Goal: Task Accomplishment & Management: Manage account settings

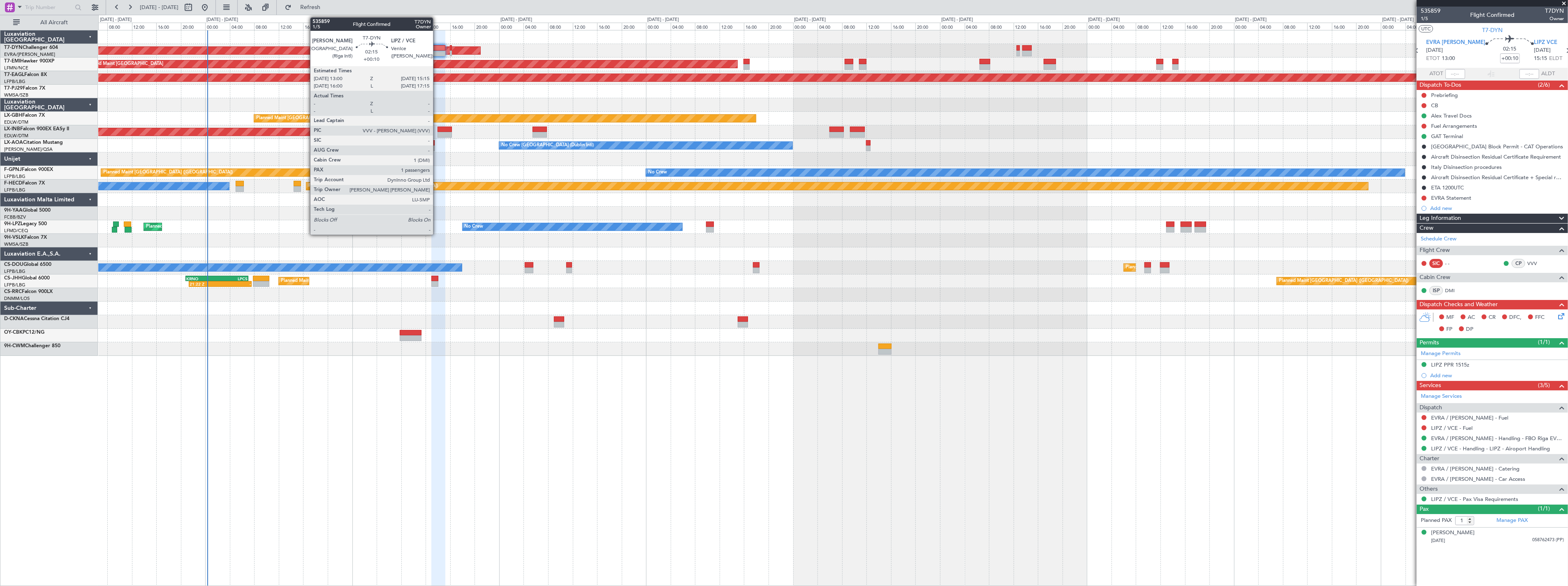
click at [437, 47] on div at bounding box center [438, 47] width 14 height 5
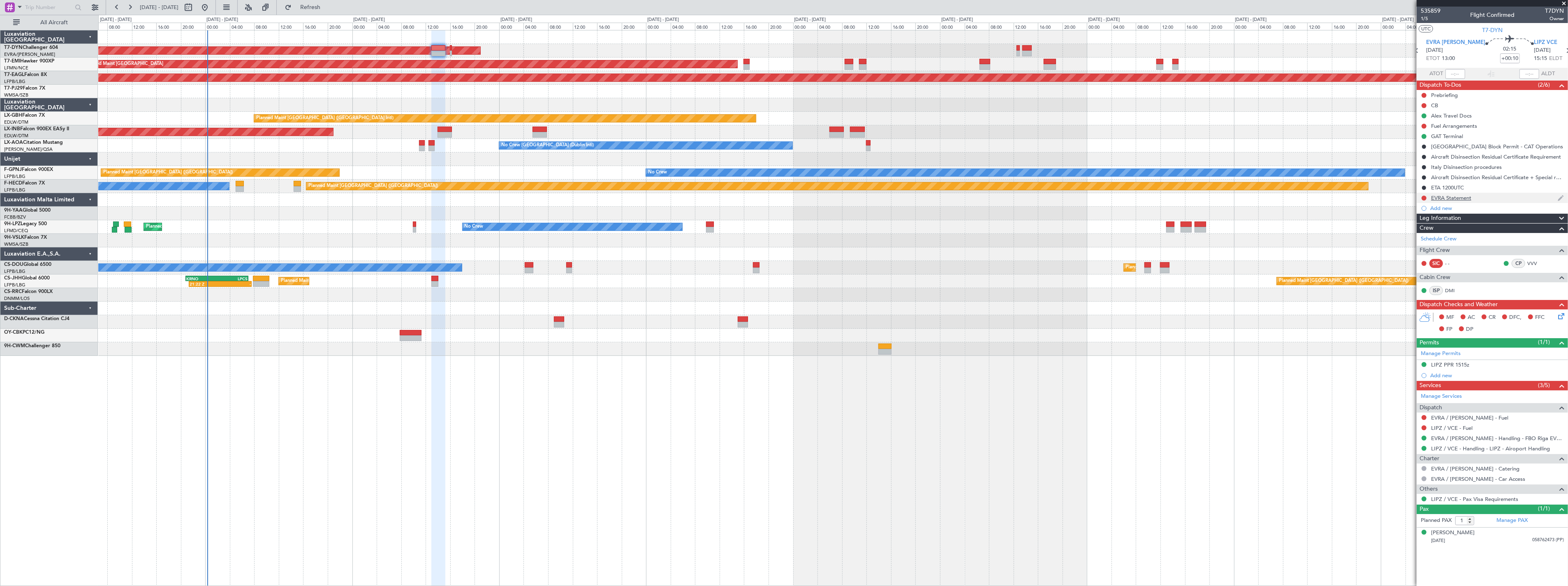
click at [1493, 200] on div "EVRA Statement" at bounding box center [1492, 198] width 152 height 10
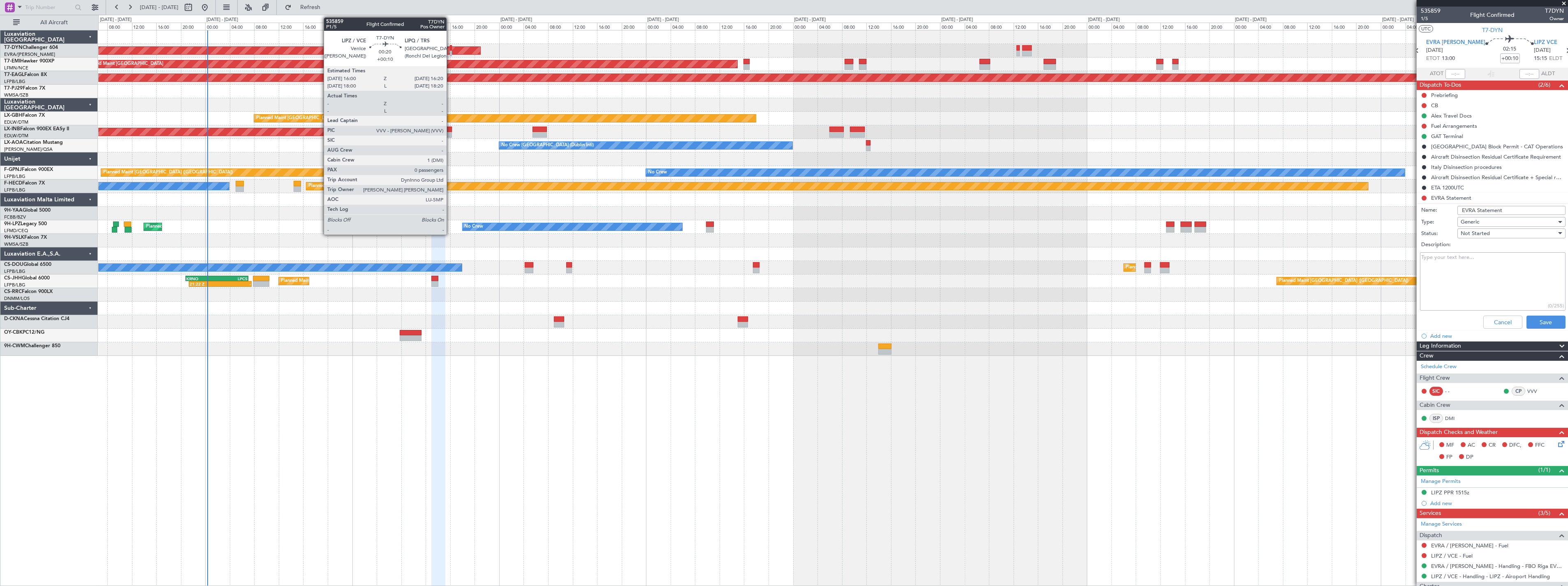
click at [450, 51] on div at bounding box center [450, 53] width 2 height 5
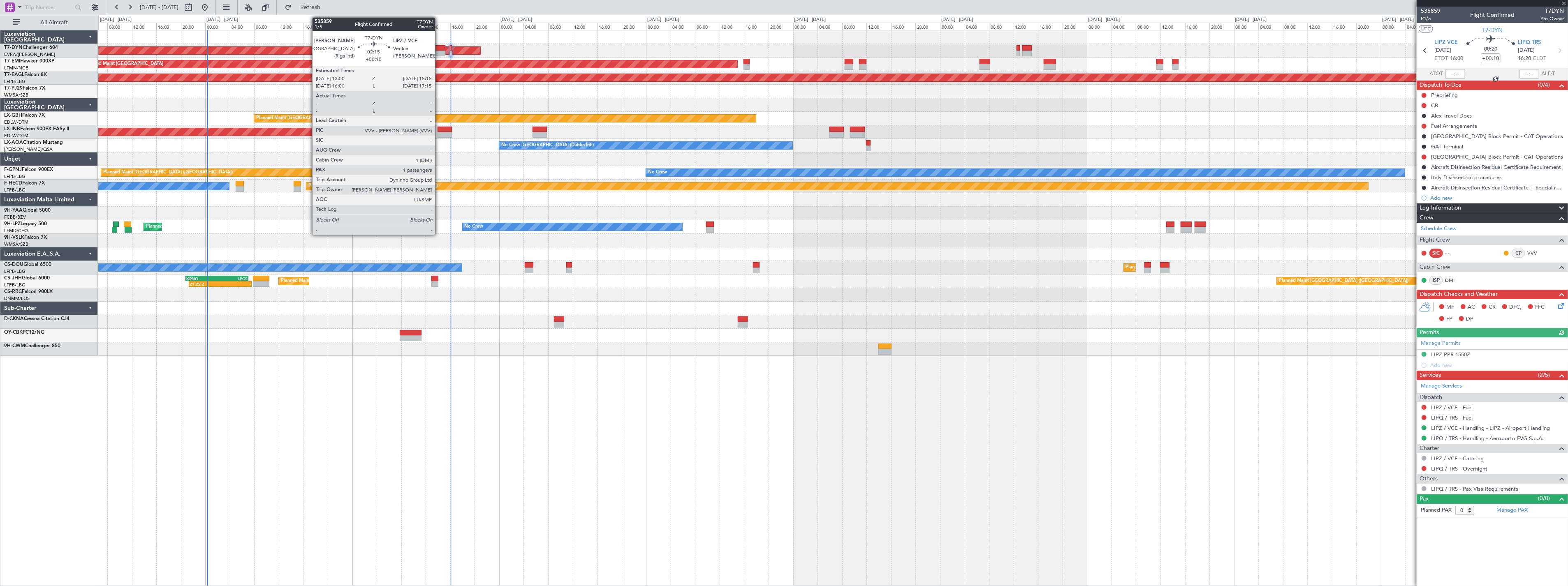
click at [439, 47] on div at bounding box center [438, 47] width 14 height 5
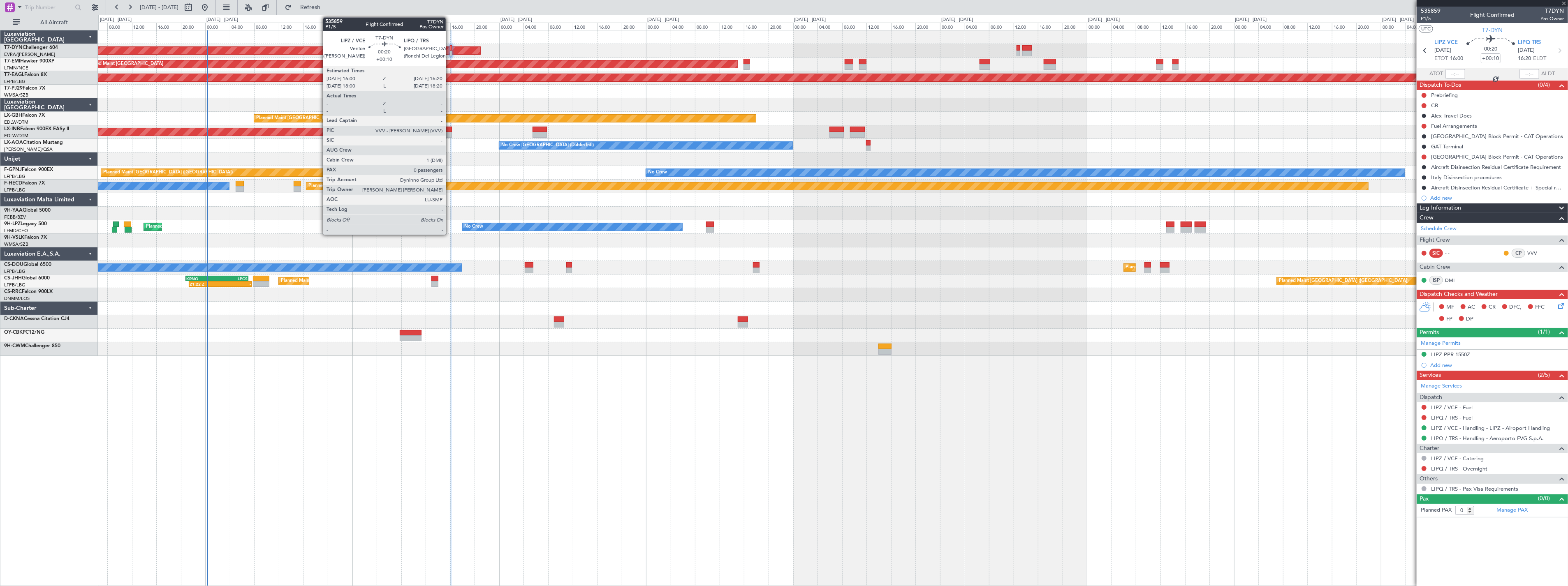
type input "1"
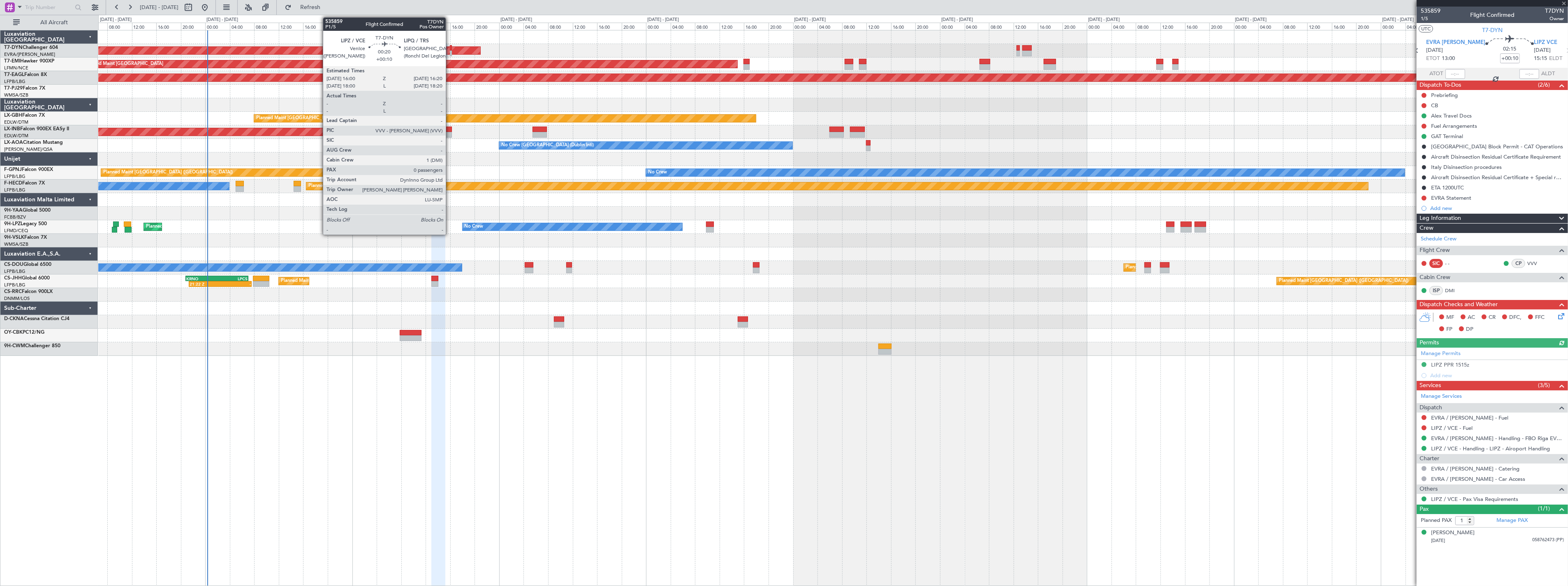
click at [450, 51] on div at bounding box center [450, 53] width 2 height 5
click at [452, 128] on div at bounding box center [445, 129] width 15 height 5
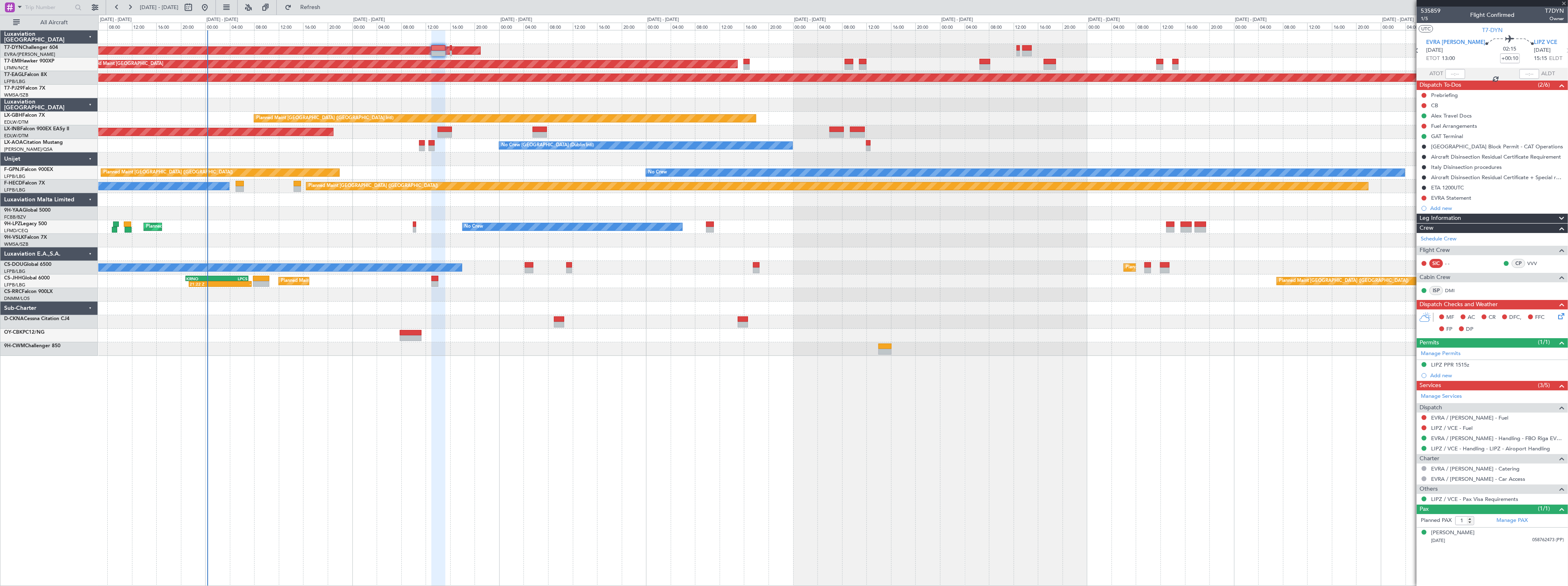
type input "0"
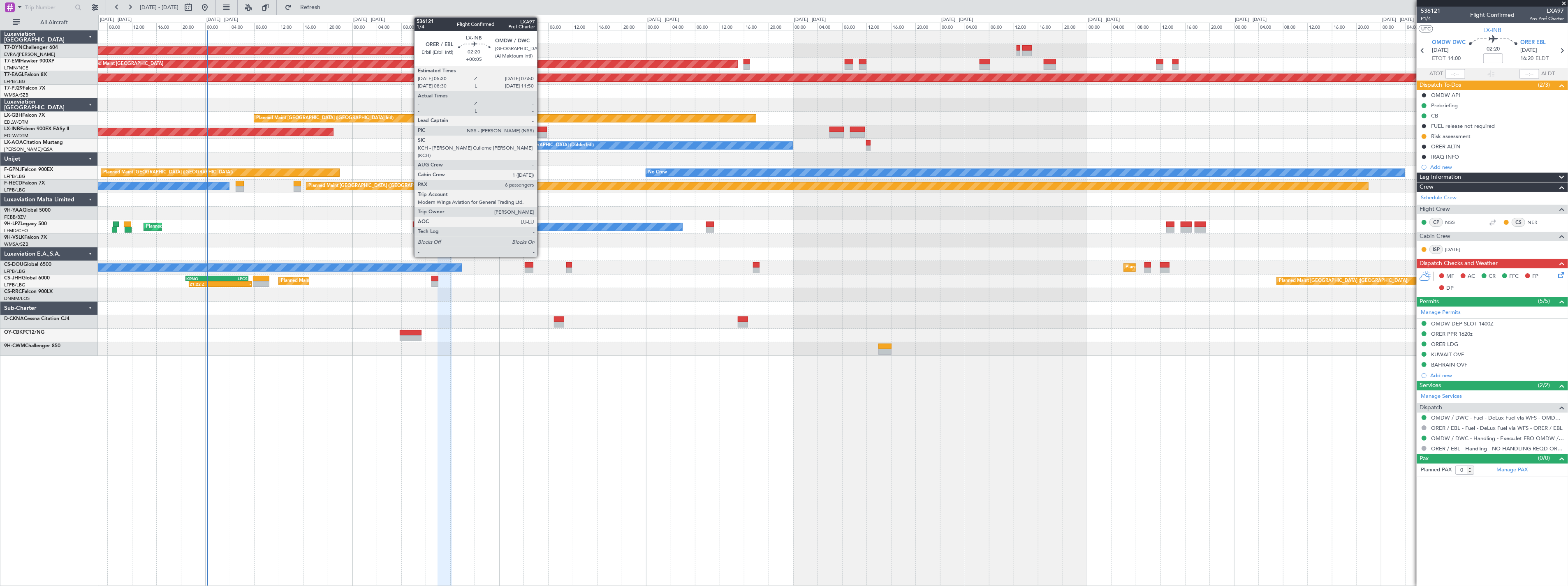
click at [541, 132] on div at bounding box center [540, 134] width 15 height 5
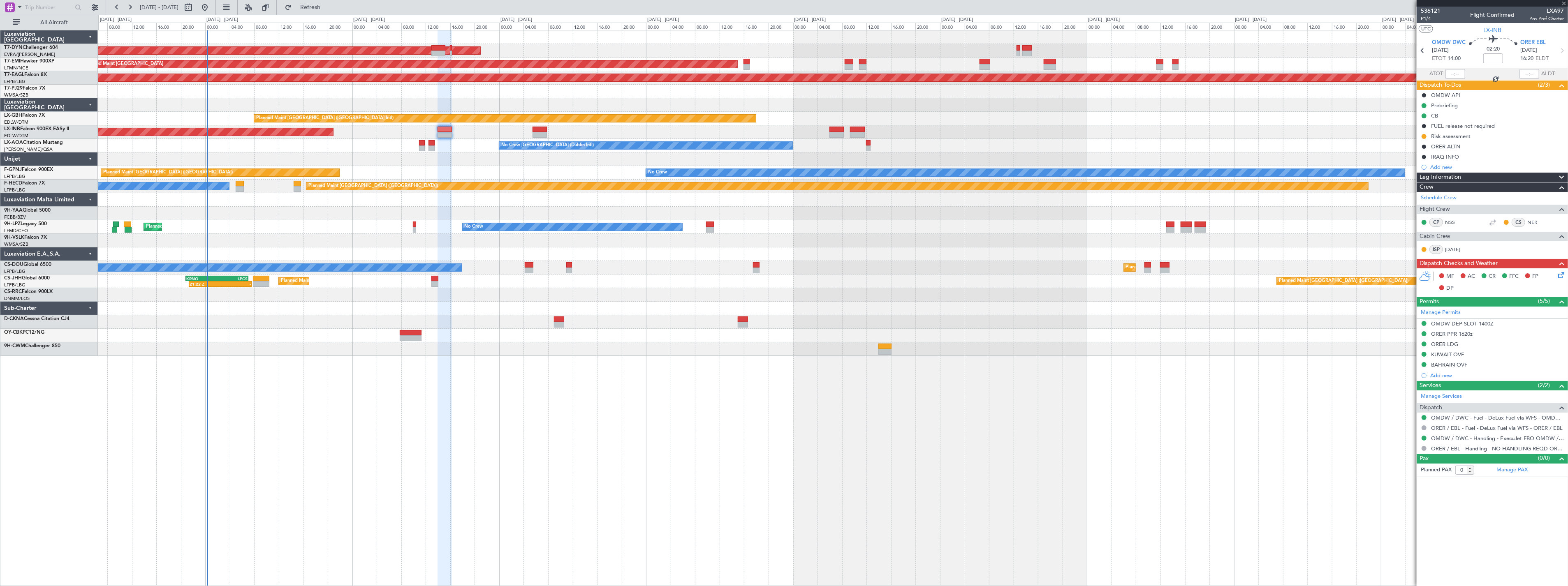
type input "+00:05"
type input "6"
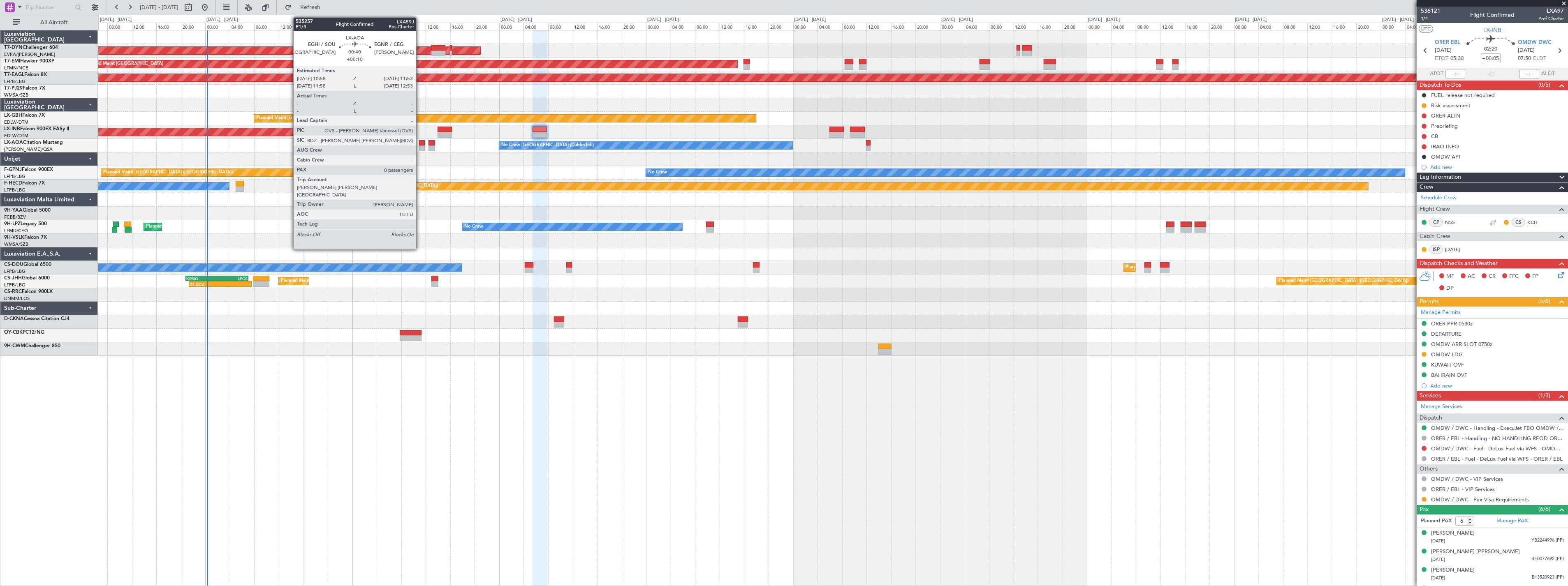
click at [420, 144] on div at bounding box center [421, 142] width 5 height 5
type input "+00:10"
type input "0"
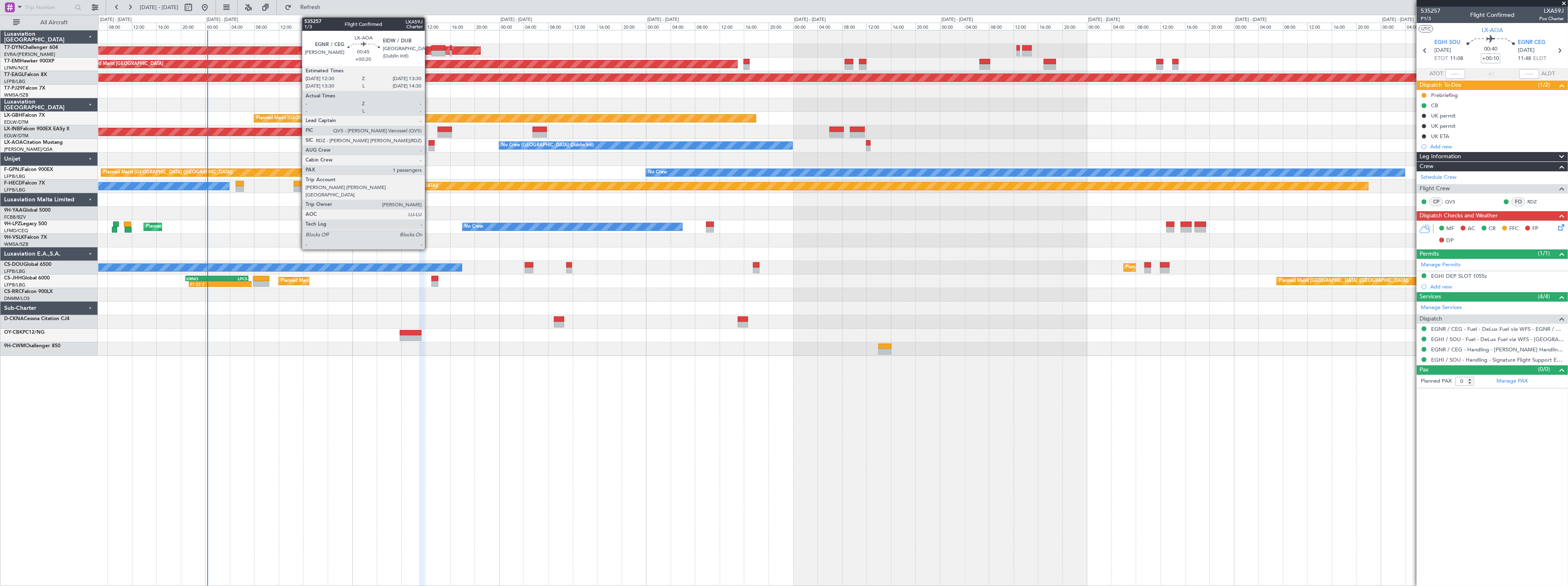
click at [429, 146] on div at bounding box center [432, 148] width 6 height 5
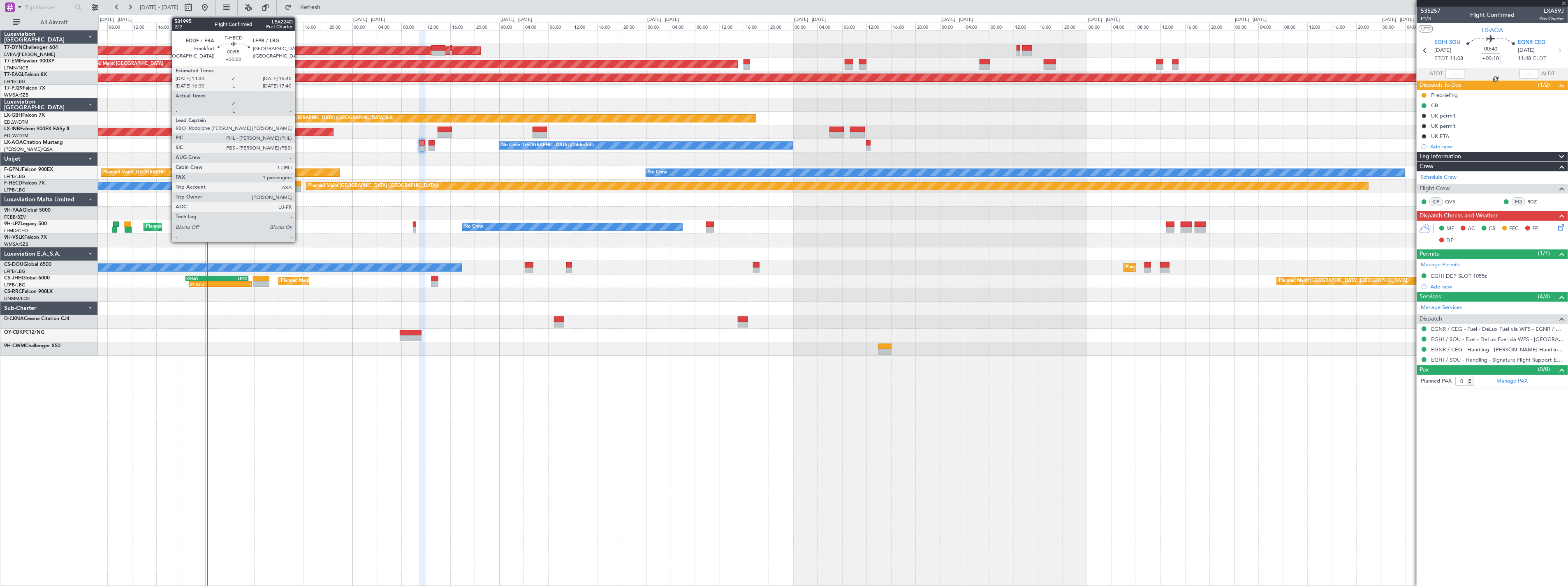
type input "+00:20"
type input "1"
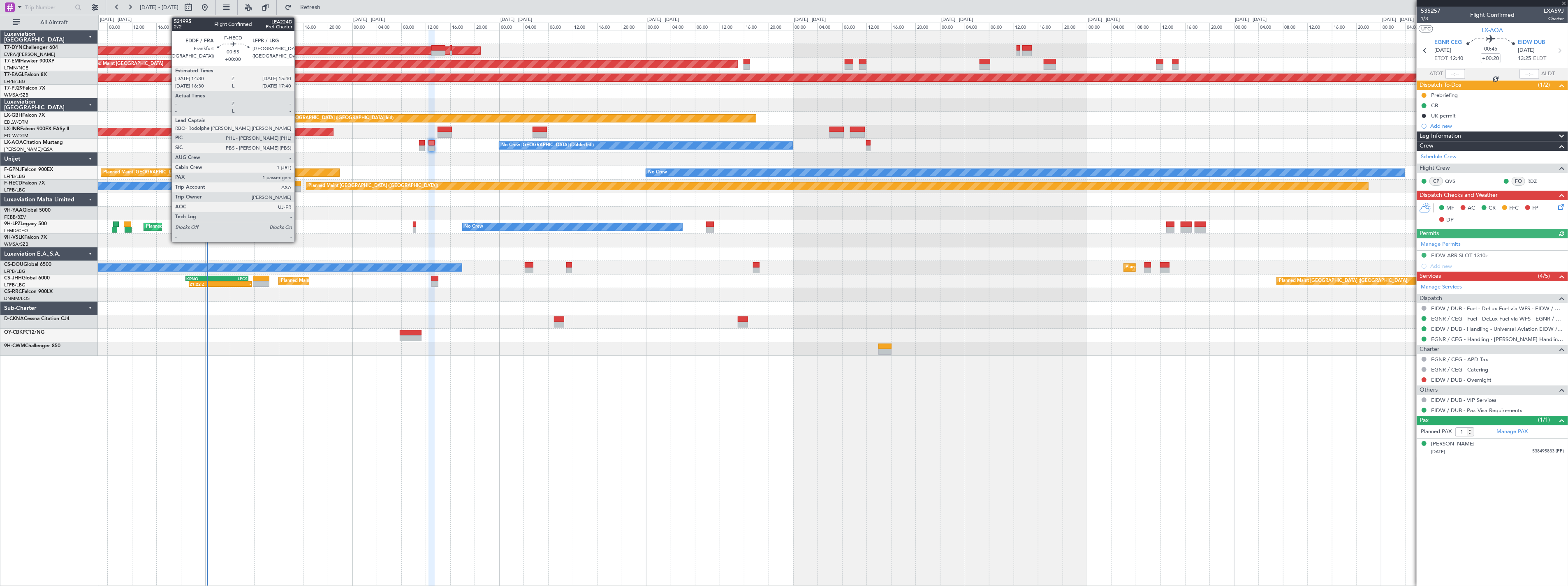
click at [298, 186] on div at bounding box center [297, 183] width 7 height 5
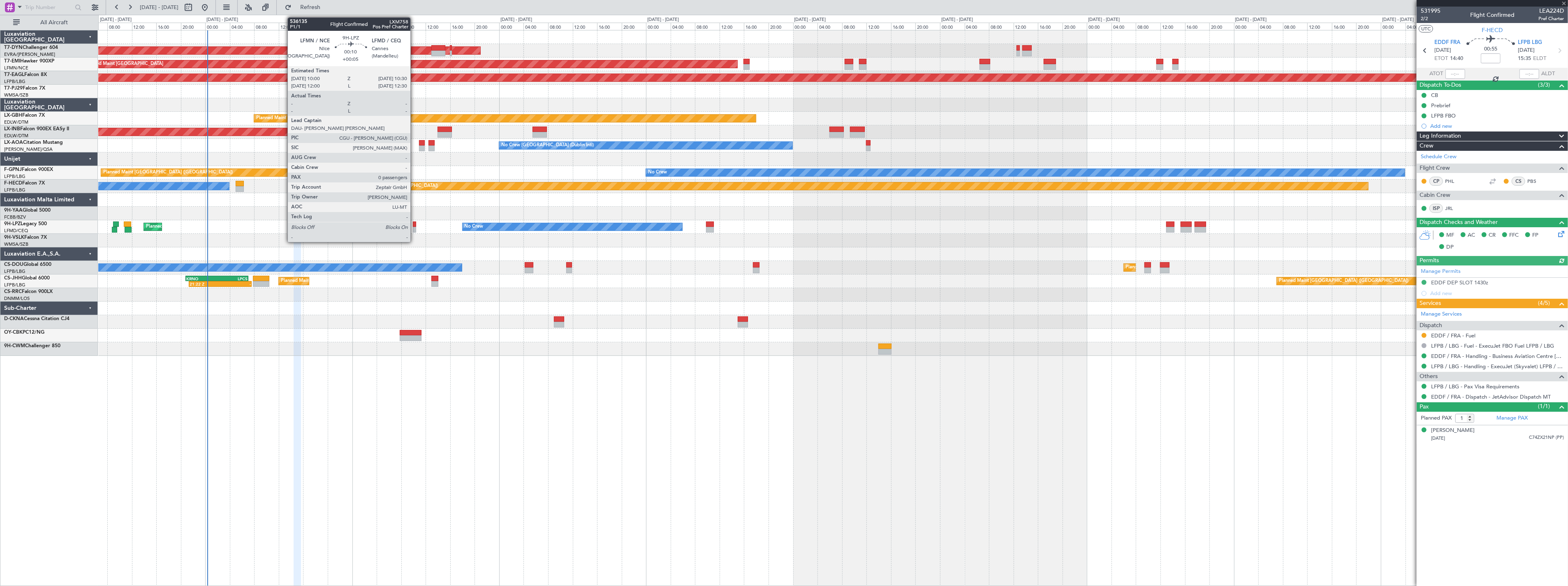
click at [415, 224] on div at bounding box center [414, 224] width 3 height 5
click at [414, 225] on div at bounding box center [414, 224] width 3 height 5
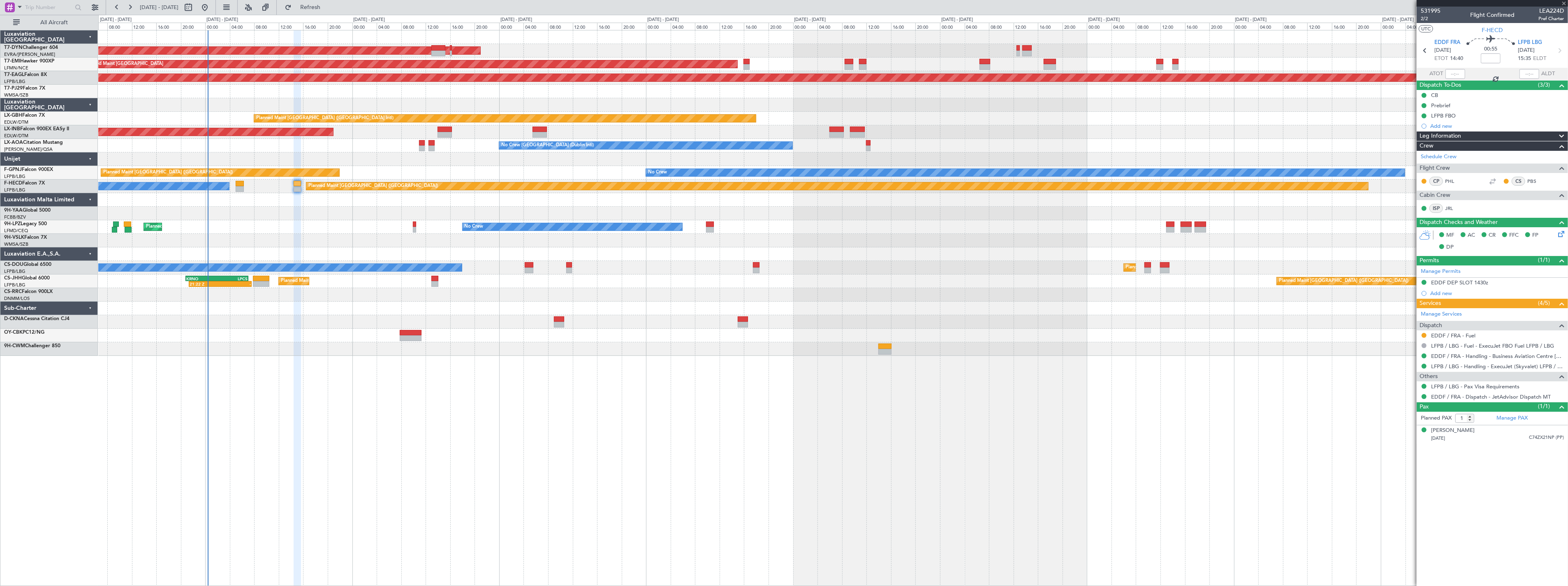
type input "+00:05"
type input "0"
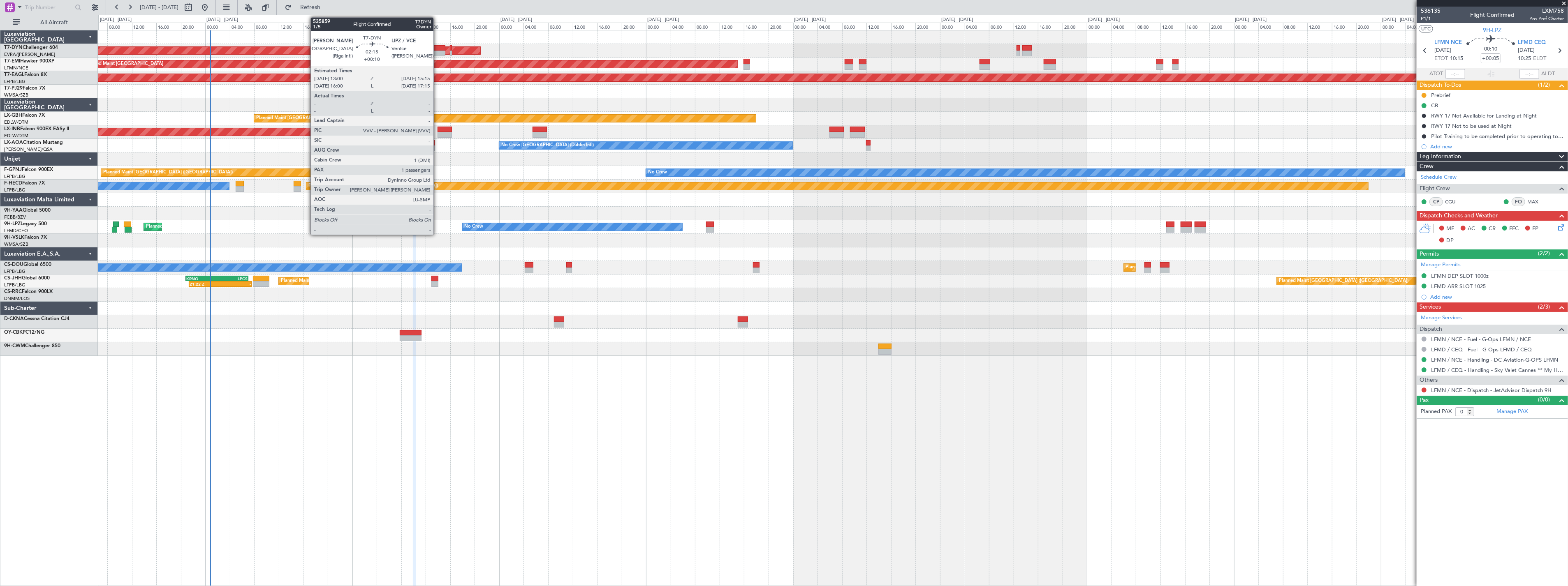
click at [438, 46] on div at bounding box center [438, 47] width 14 height 5
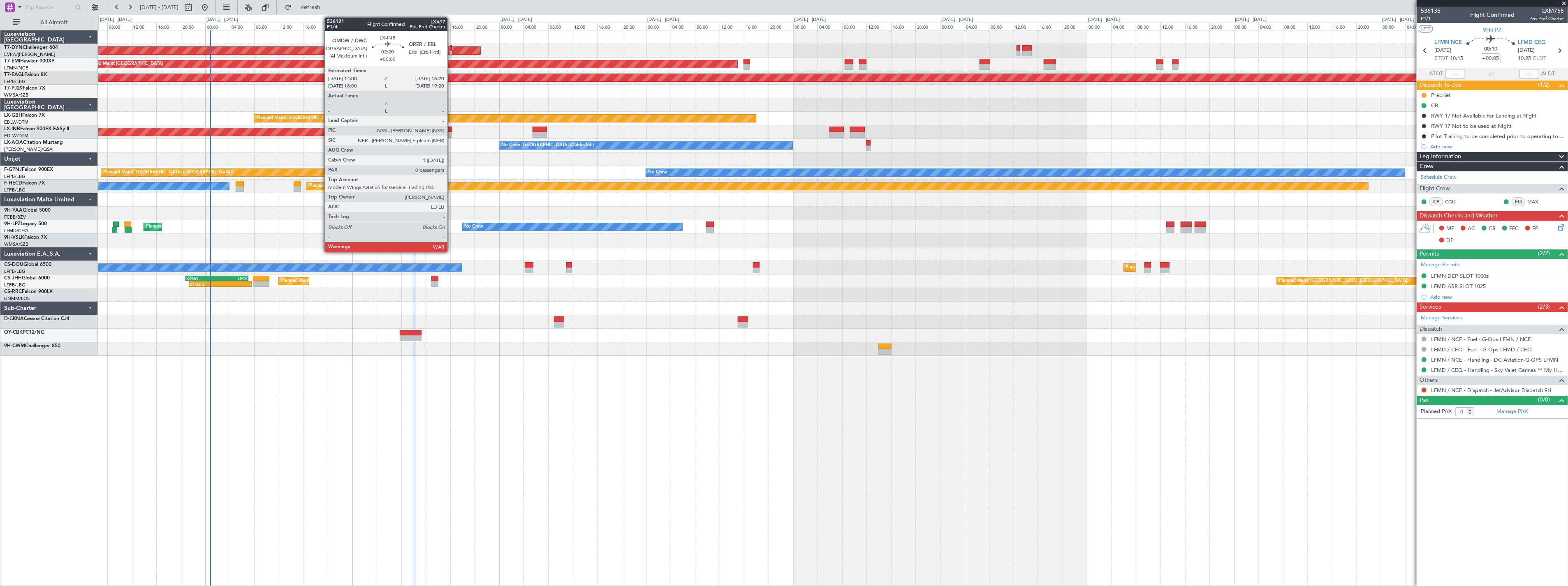
click at [452, 128] on div at bounding box center [445, 129] width 15 height 5
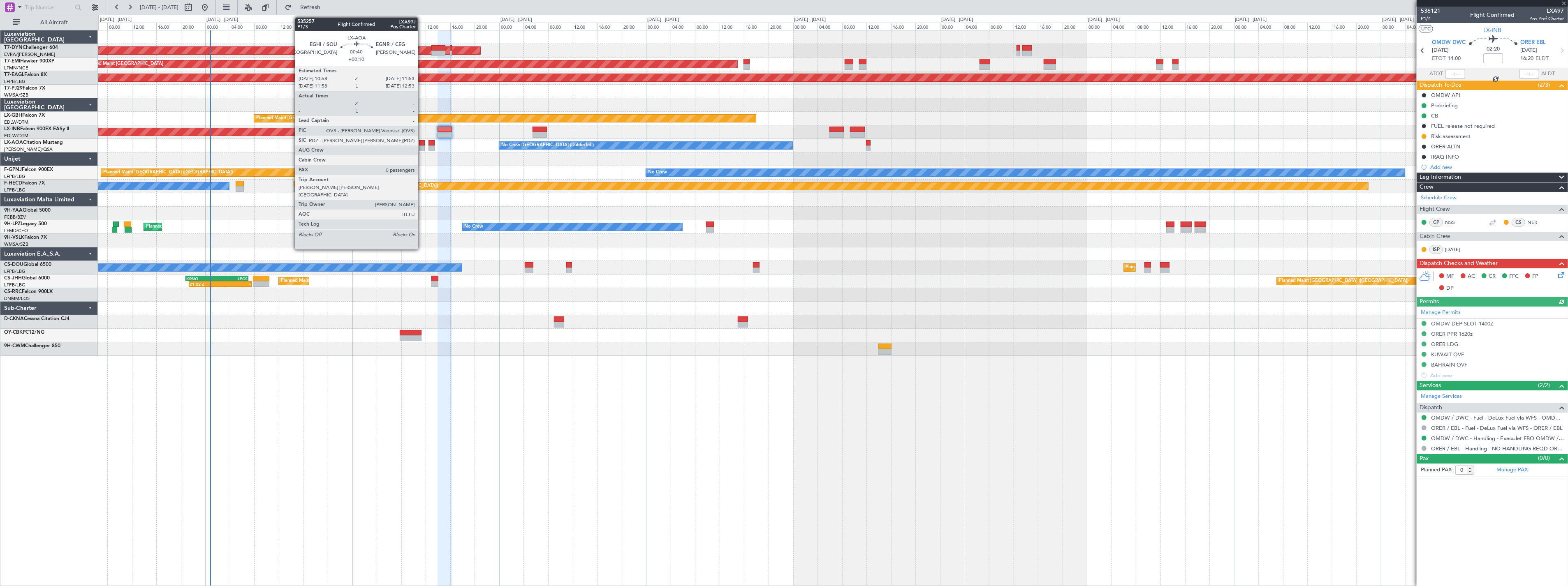
click at [422, 144] on div at bounding box center [421, 142] width 5 height 5
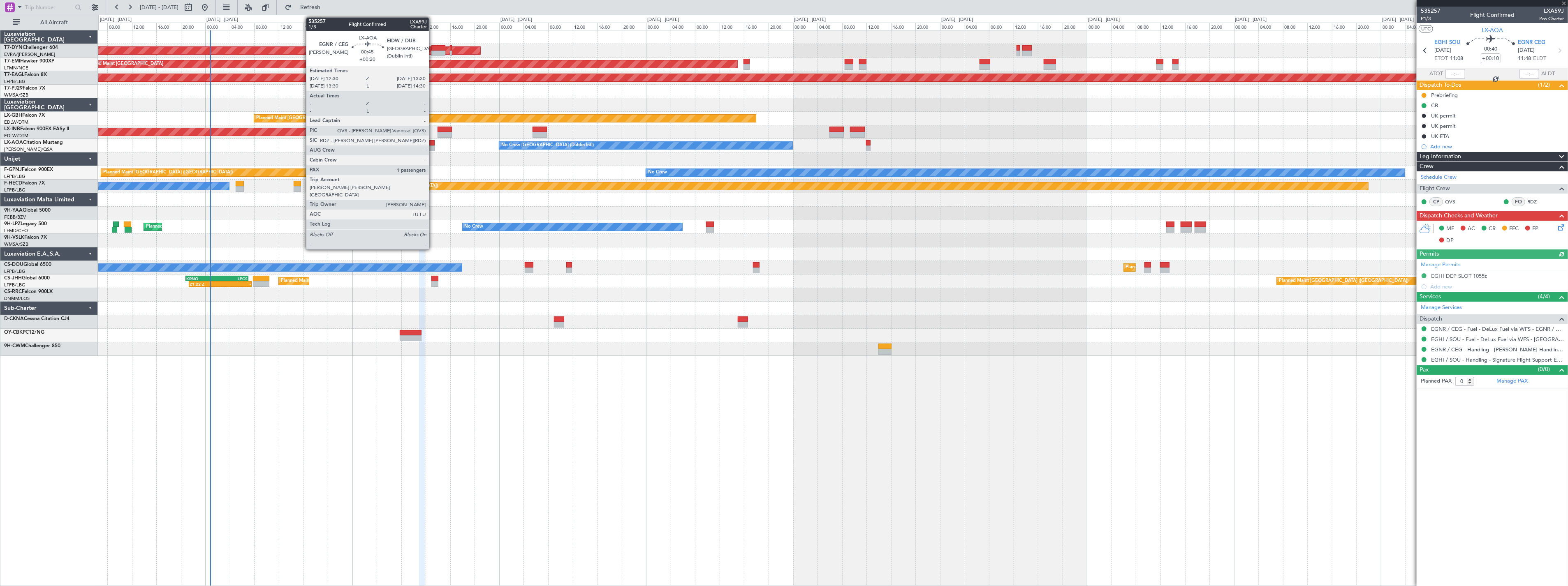
click at [433, 147] on div at bounding box center [432, 148] width 6 height 5
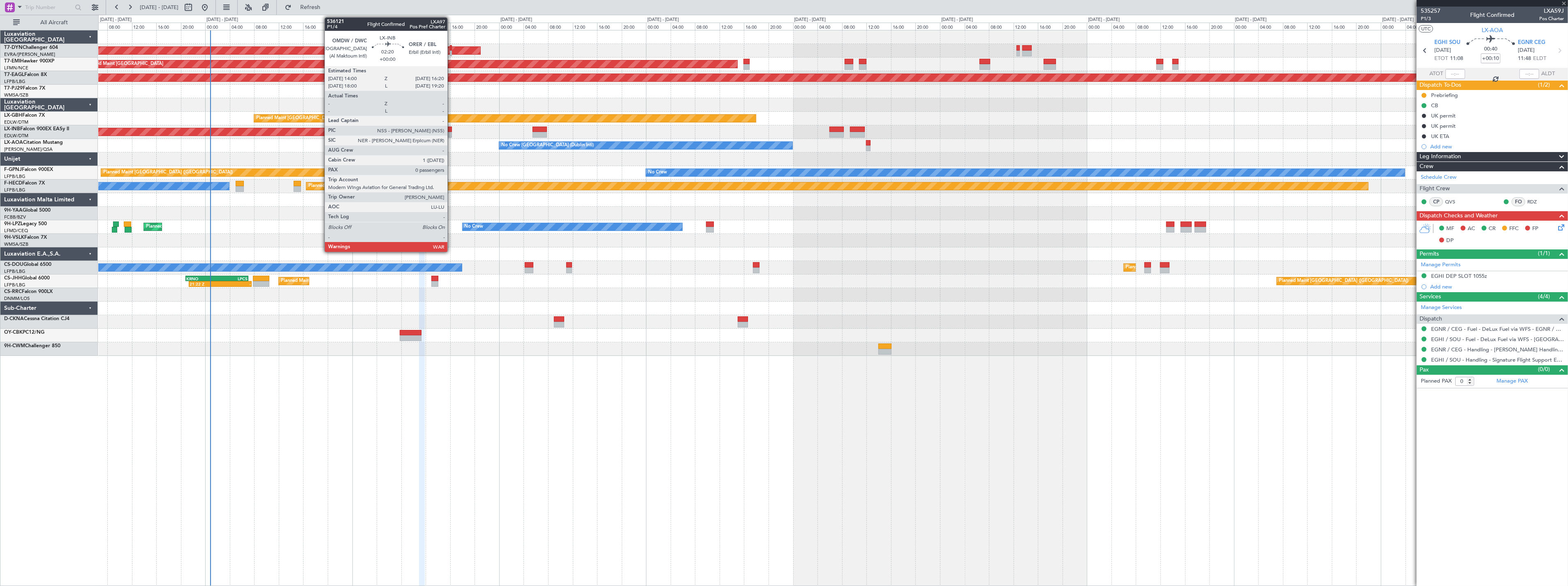
type input "+00:20"
type input "1"
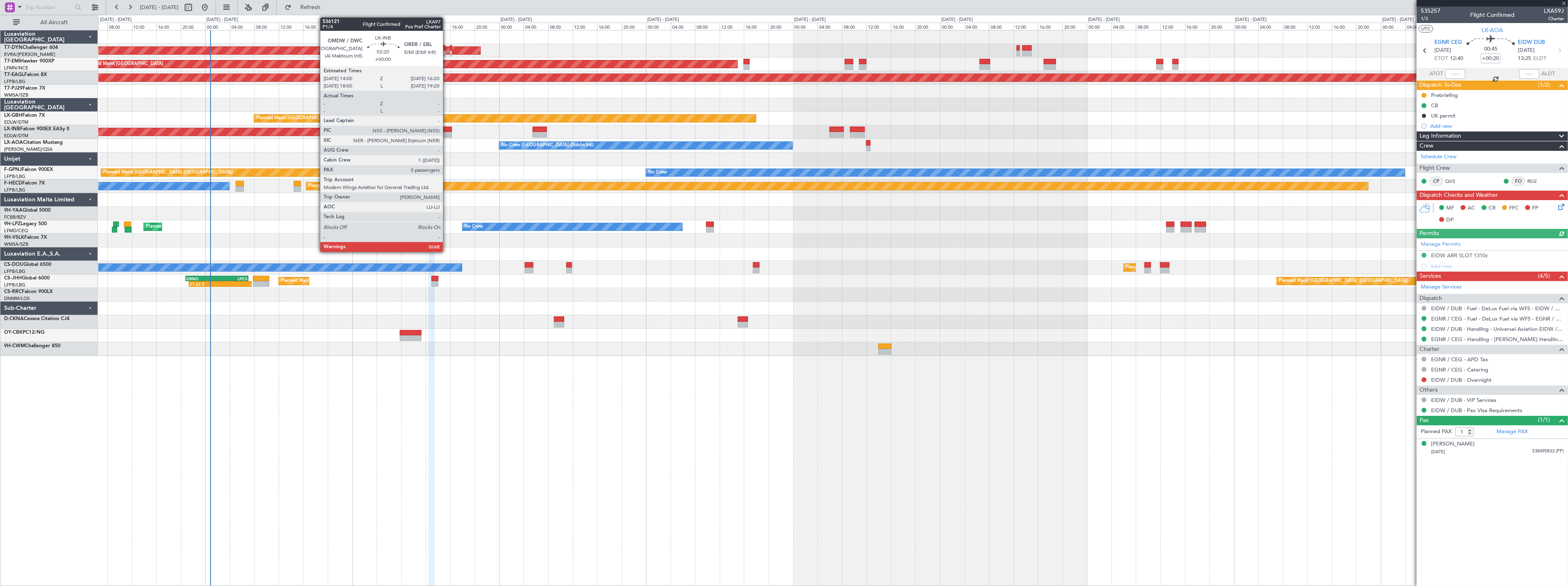
click at [447, 132] on div at bounding box center [445, 134] width 15 height 5
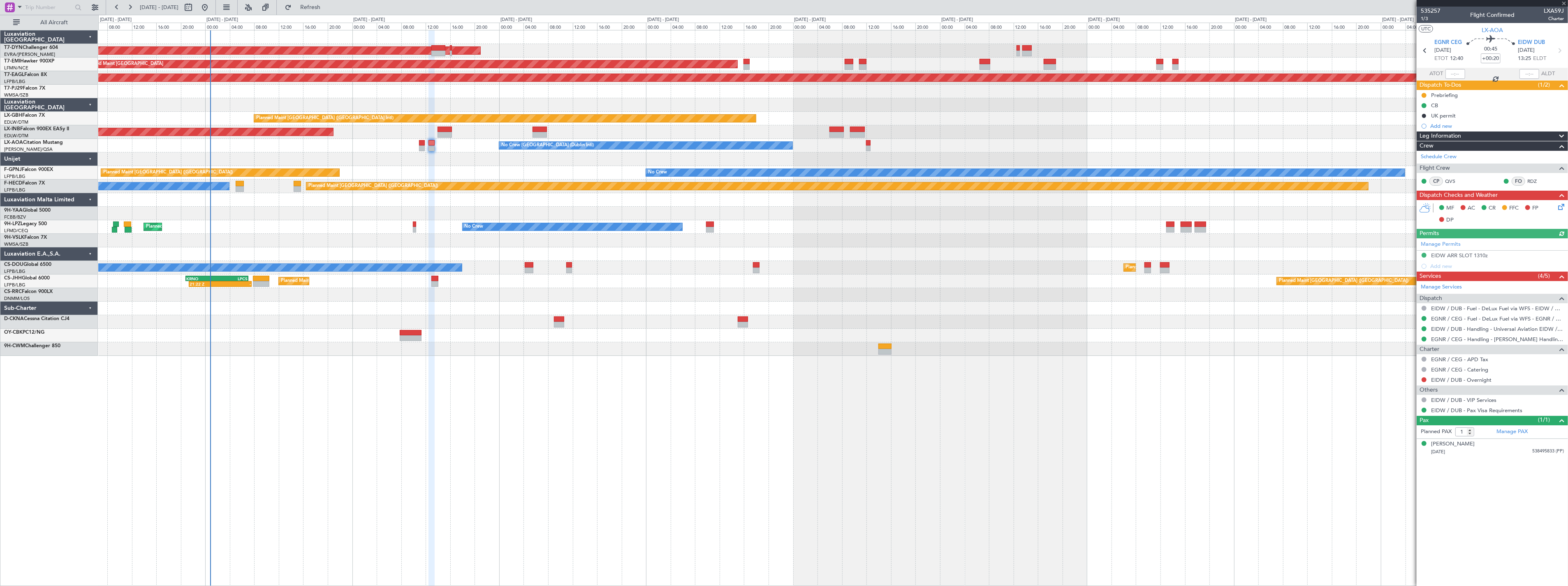
type input "0"
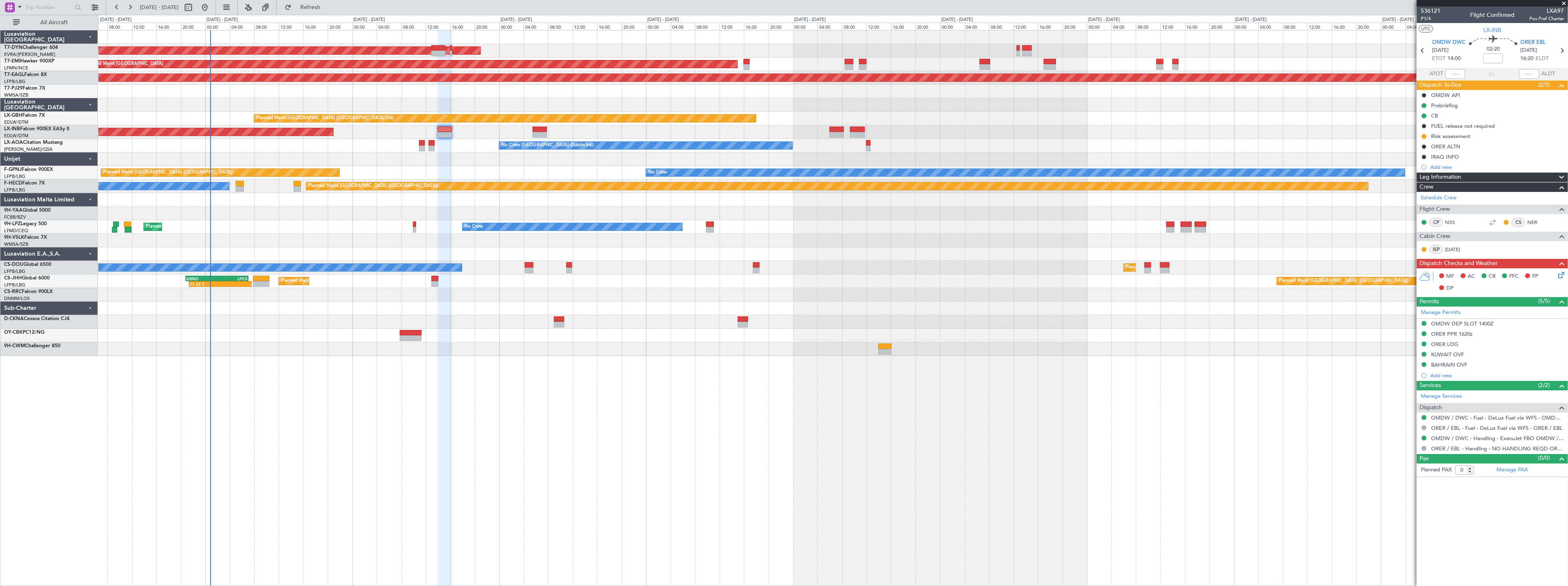
drag, startPoint x: 1531, startPoint y: 436, endPoint x: 1499, endPoint y: 481, distance: 55.2
click at [1499, 481] on article "536121 P1/4 Flight Confirmed LXA97 Pos Pref Charter UTC LX-INB OMDW DWC [DATE] …" at bounding box center [1492, 296] width 152 height 580
click at [1488, 438] on link "OMDW / DWC - Handling - ExecuJet FBO OMDW / DWC" at bounding box center [1497, 438] width 133 height 7
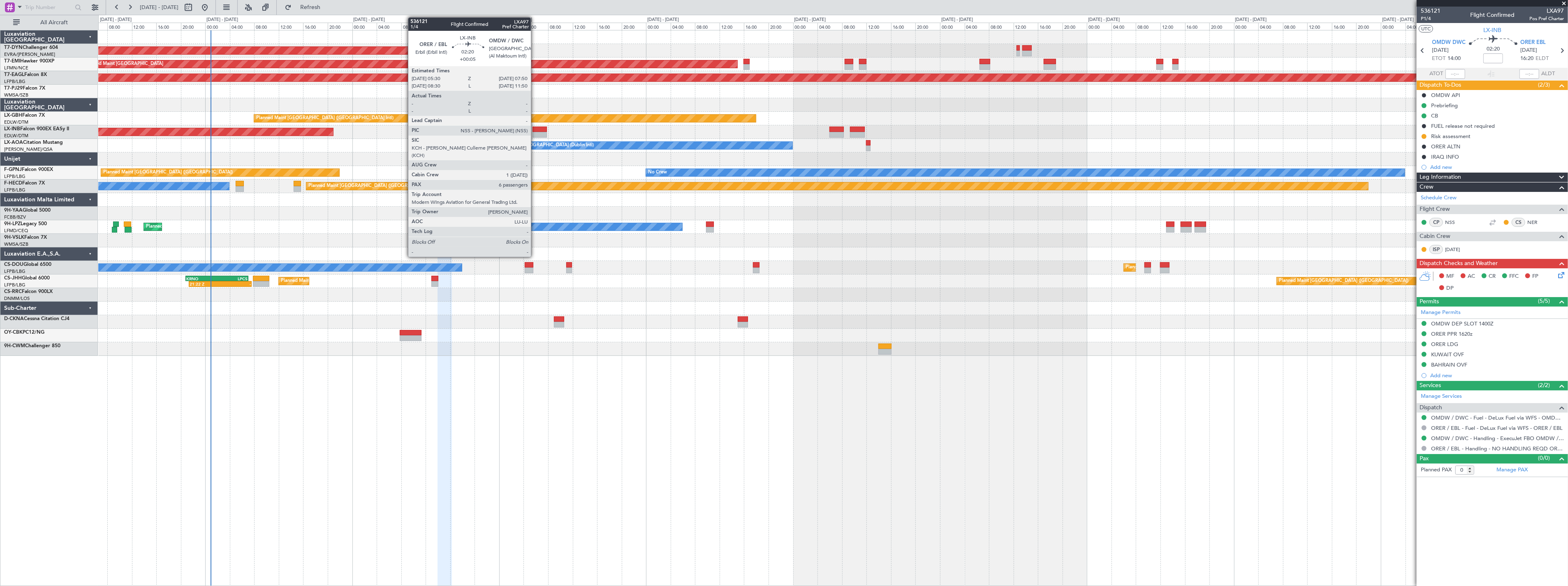
click at [535, 128] on div at bounding box center [540, 129] width 15 height 5
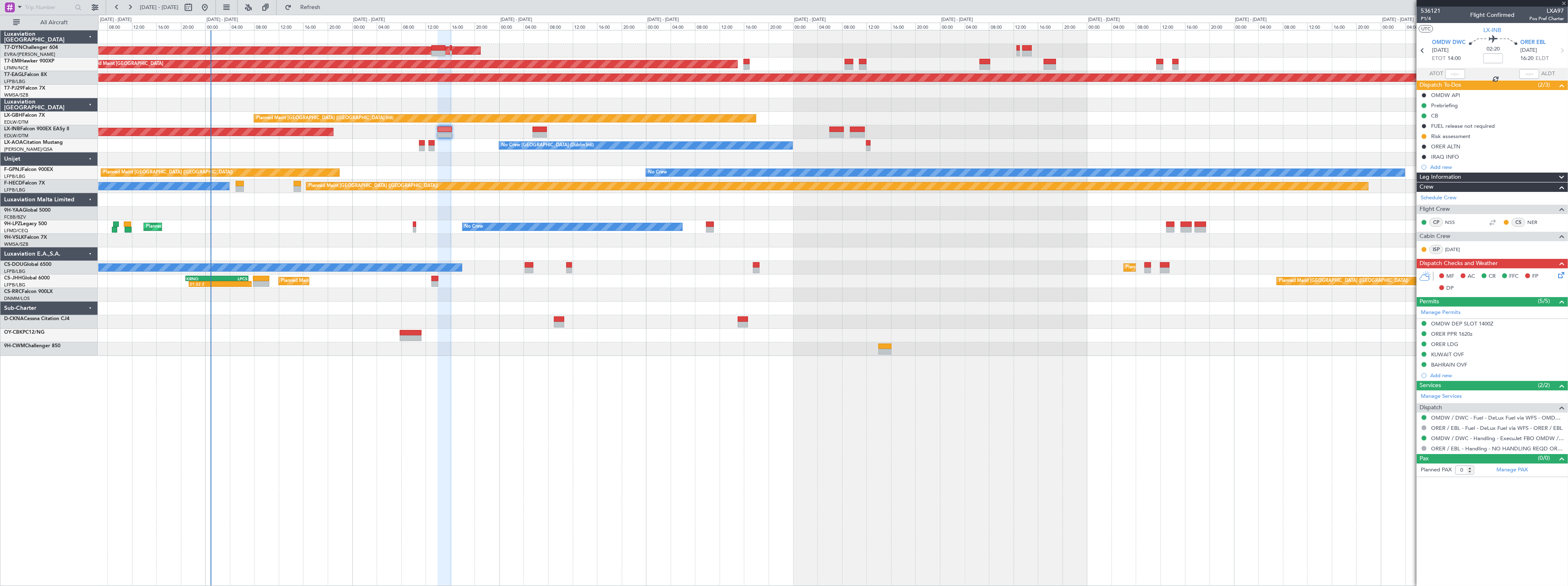
type input "+00:05"
type input "6"
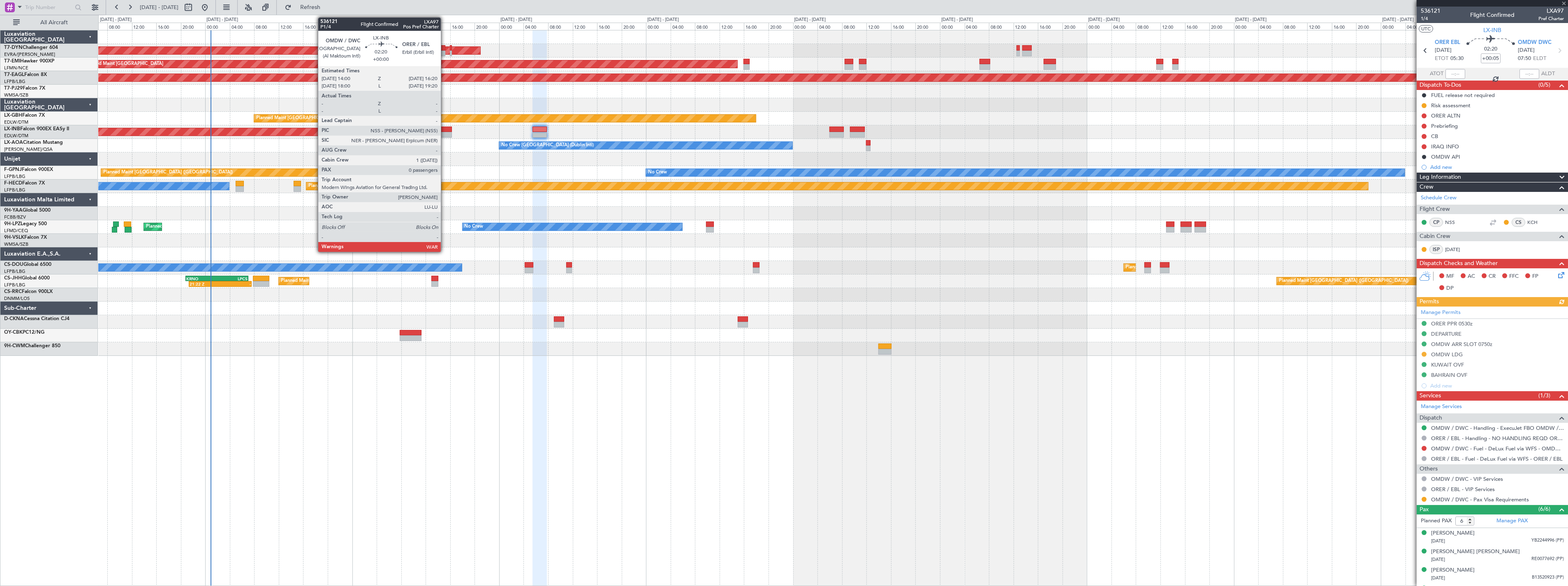
click at [445, 130] on div at bounding box center [445, 129] width 15 height 5
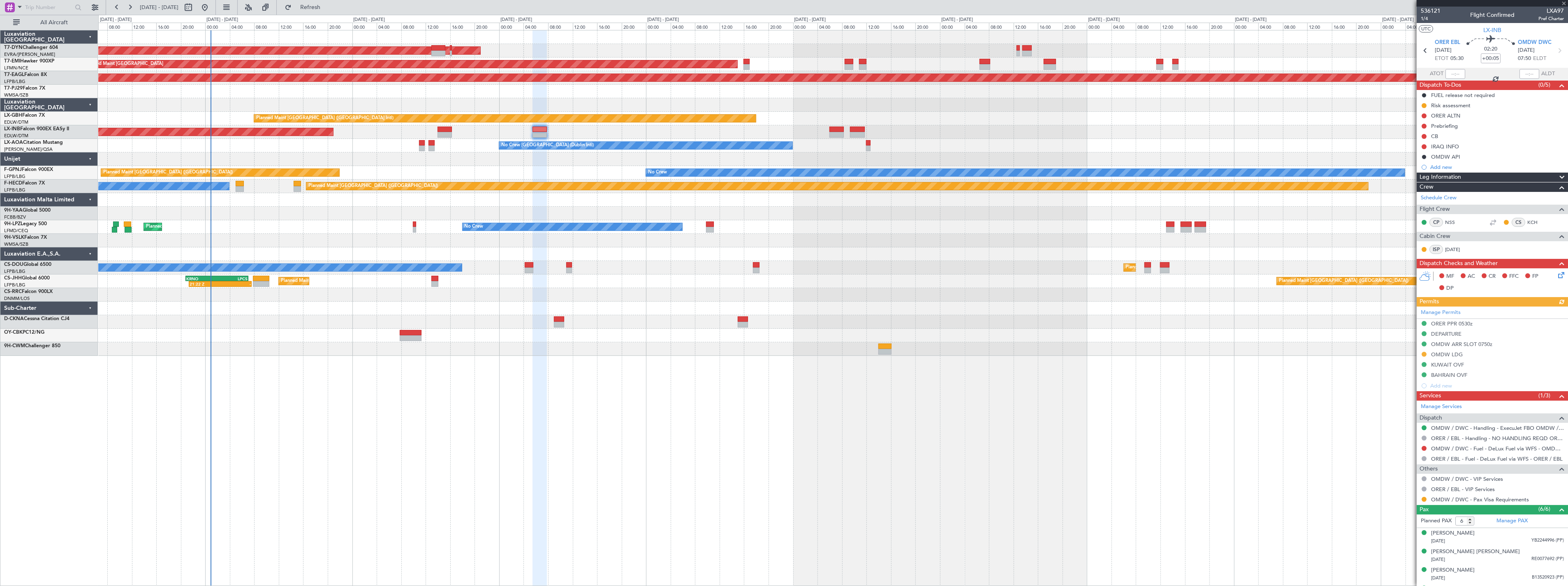
type input "0"
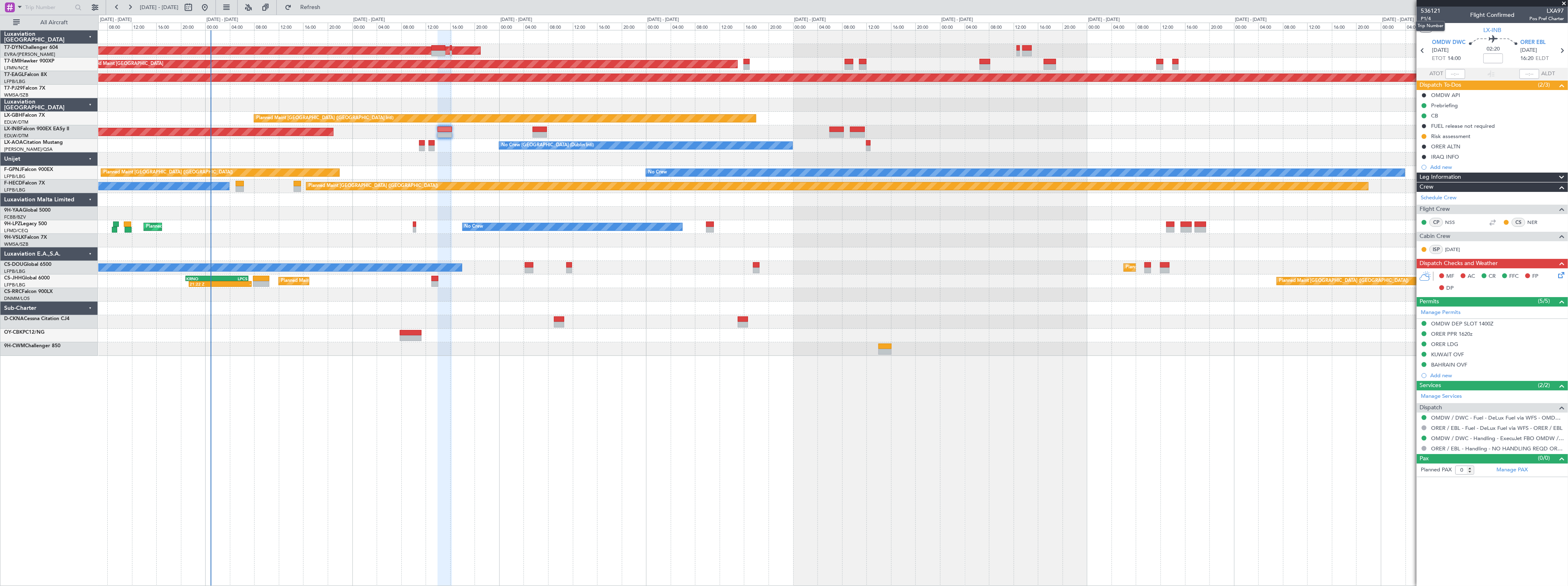
click at [1429, 18] on mat-tooltip-component "Trip Number" at bounding box center [1430, 26] width 41 height 22
click at [1433, 18] on span "P1/4" at bounding box center [1430, 18] width 19 height 7
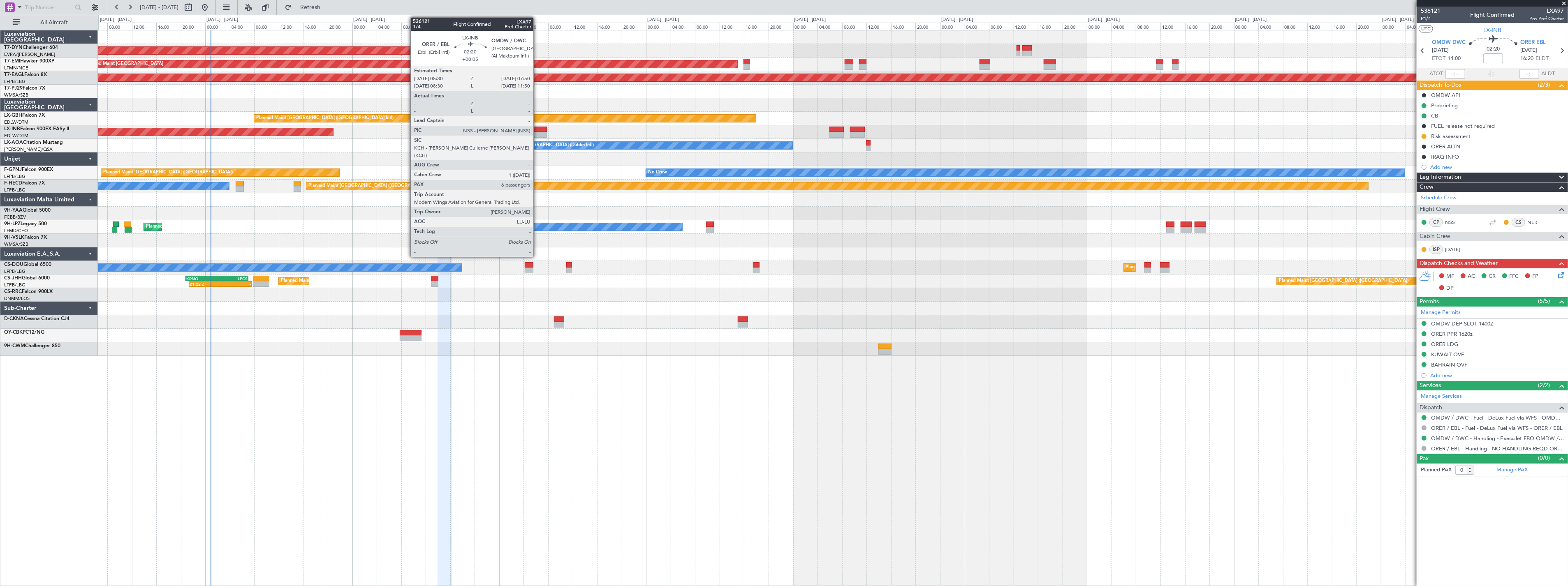
click at [537, 130] on div at bounding box center [540, 129] width 15 height 5
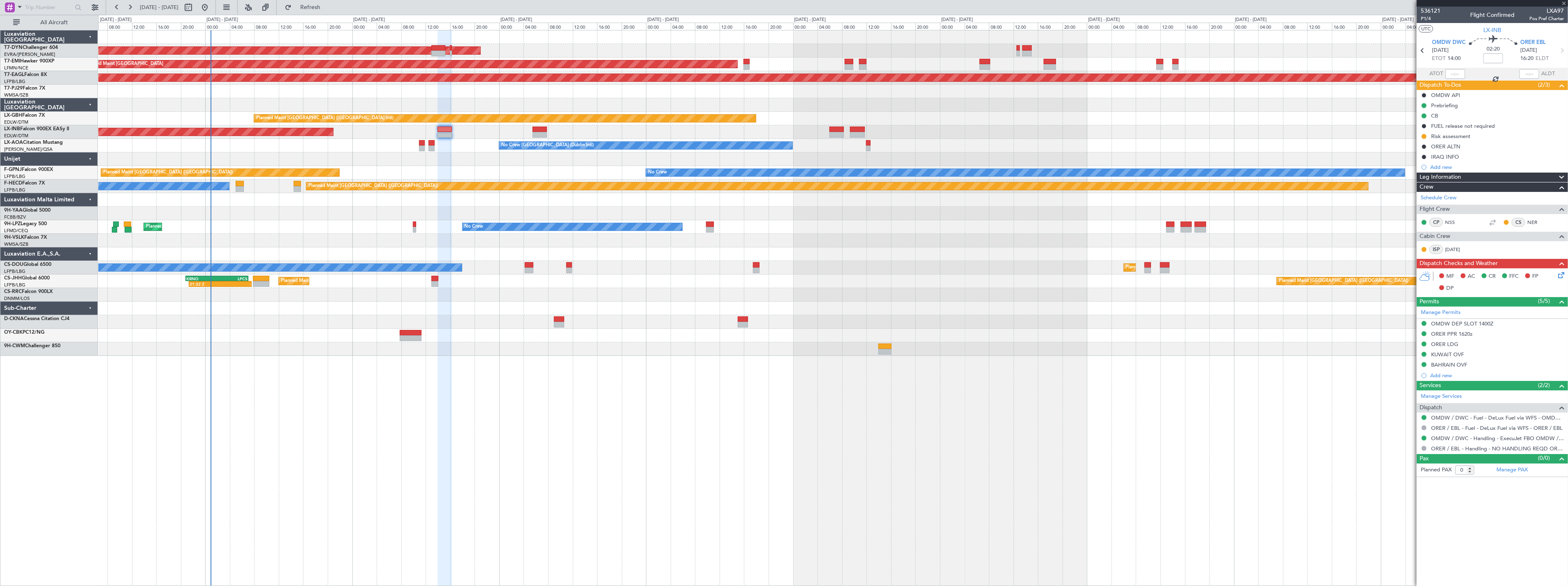
type input "+00:05"
type input "6"
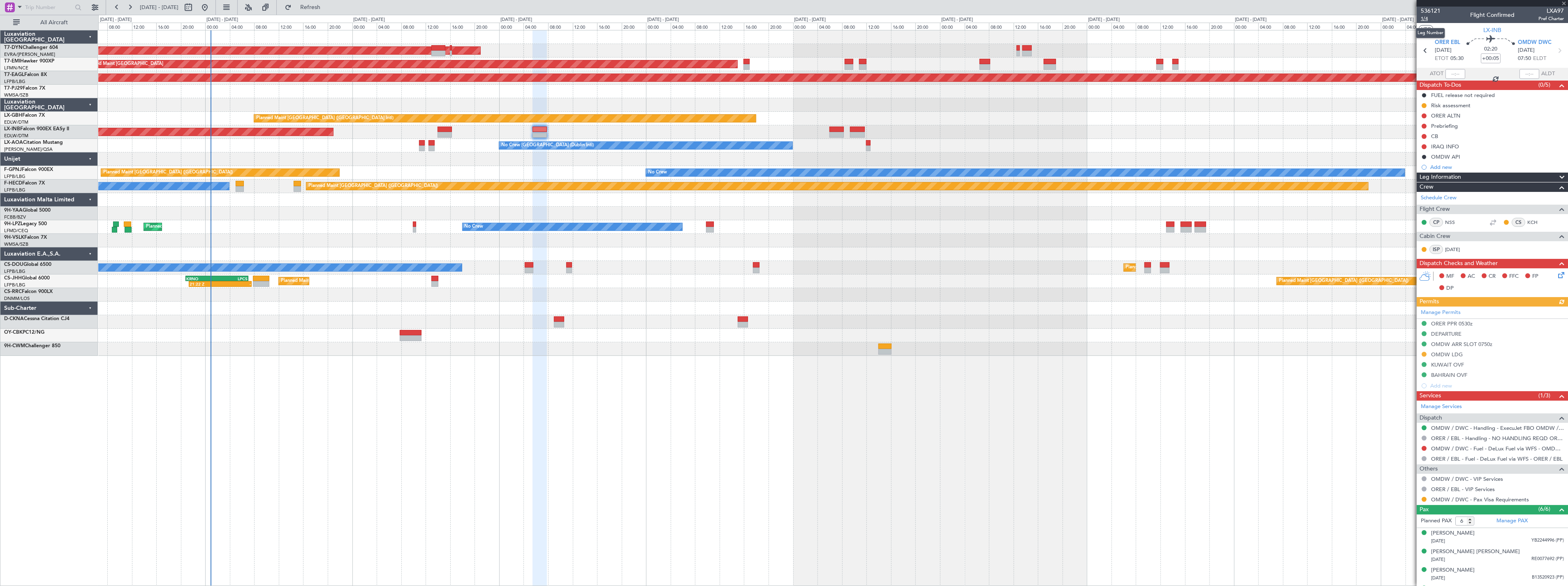
click at [1421, 18] on span "1/4" at bounding box center [1430, 18] width 19 height 7
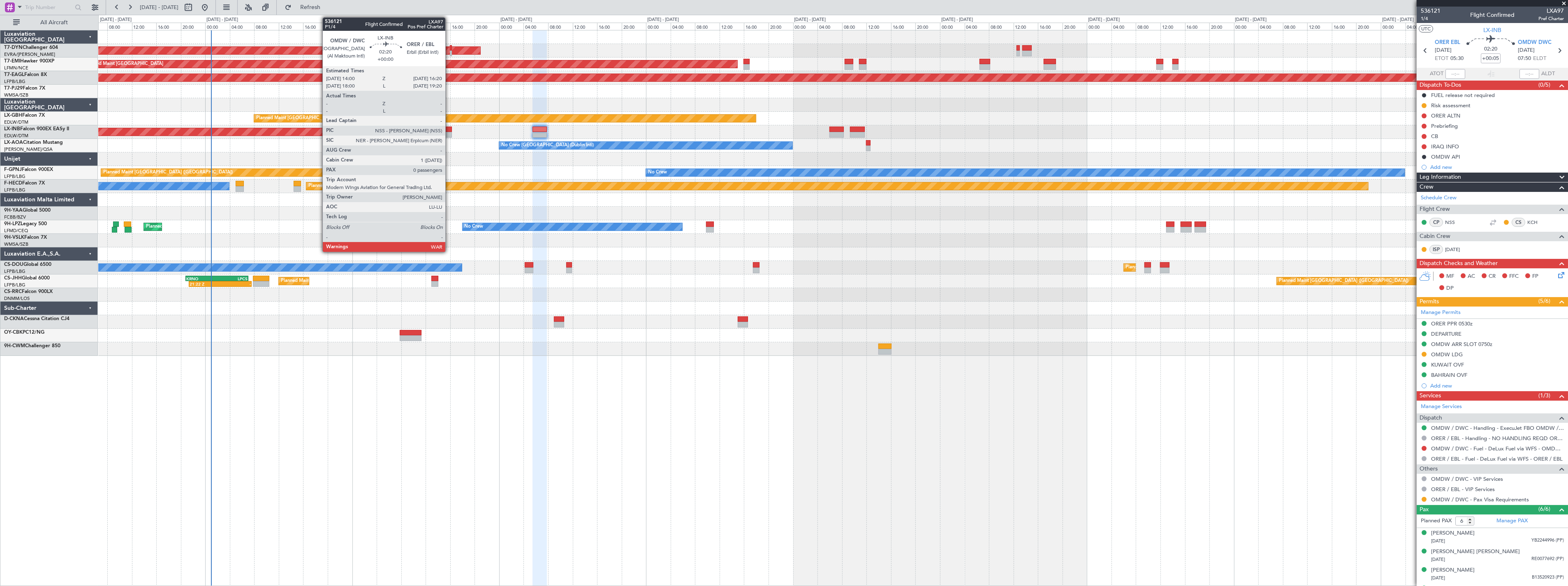
click at [449, 128] on div at bounding box center [445, 129] width 15 height 5
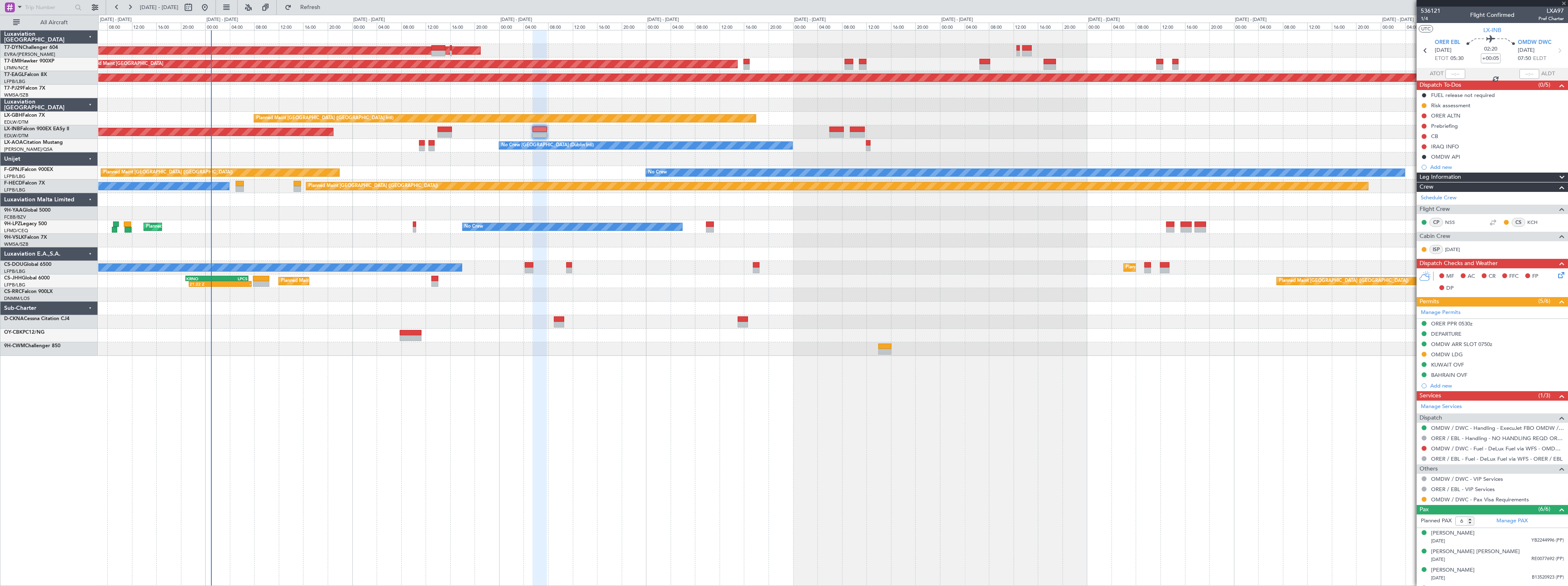
type input "0"
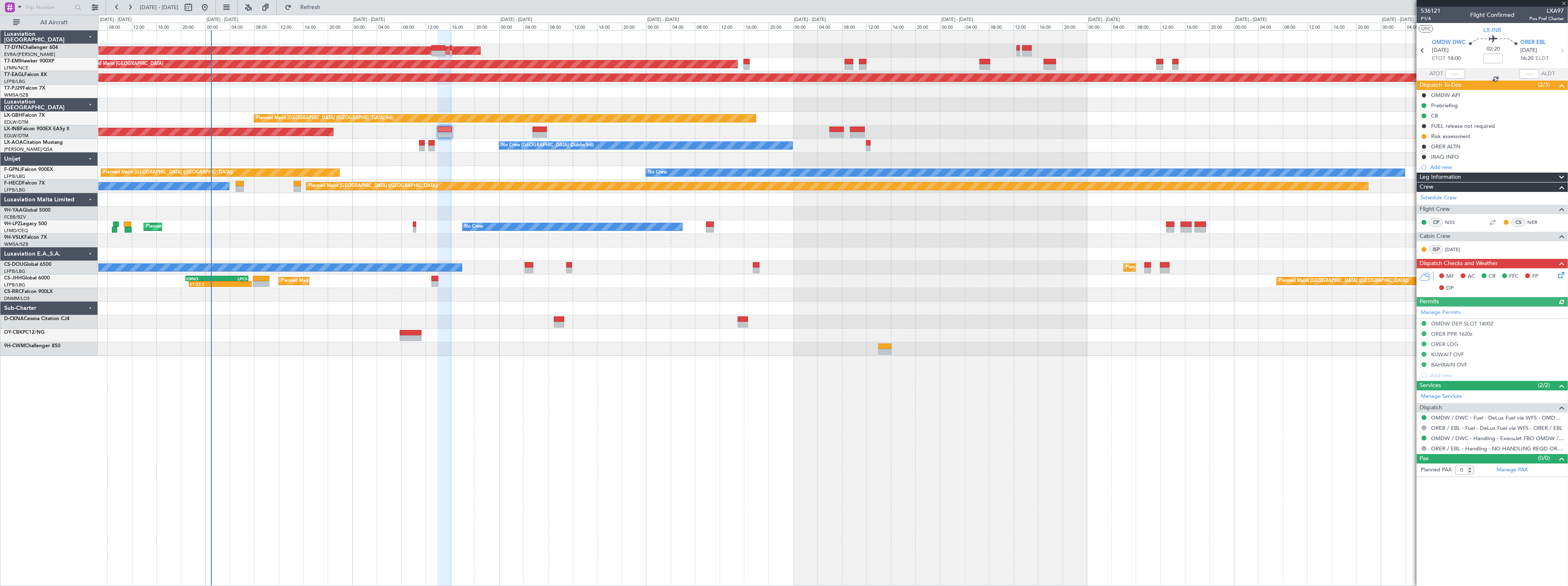
click at [1562, 276] on icon at bounding box center [1559, 274] width 7 height 7
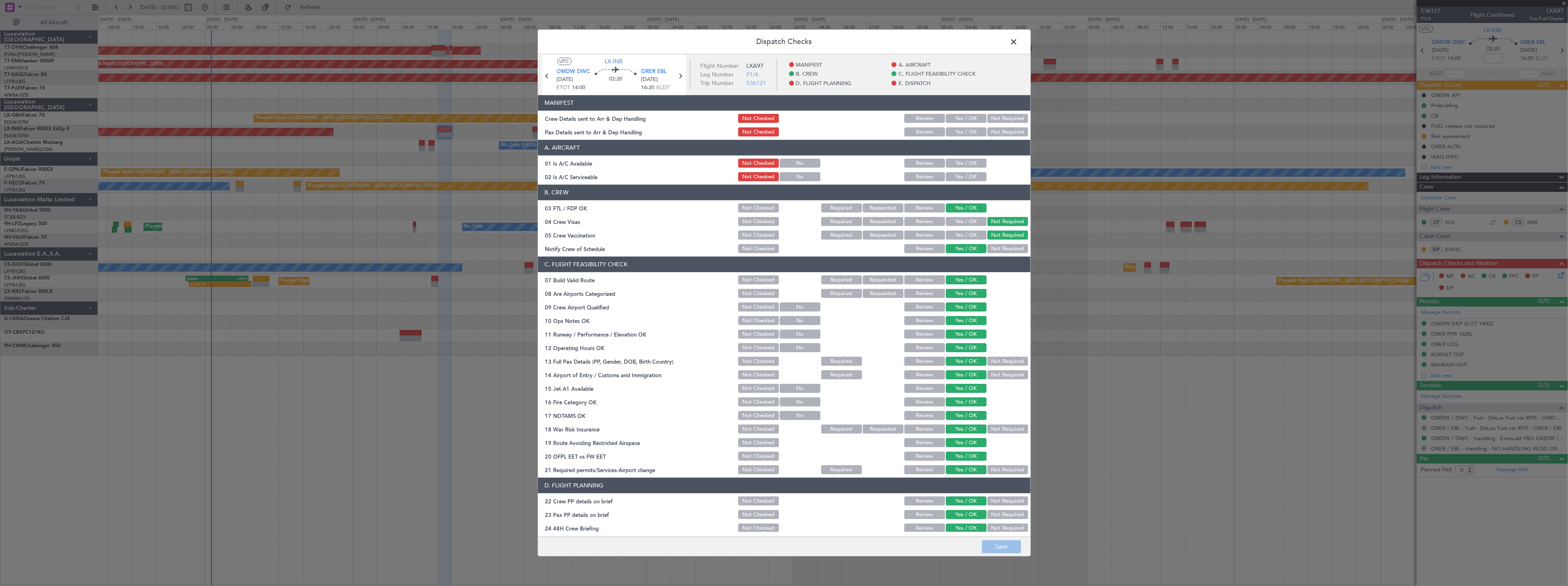
click at [949, 115] on button "Yes / OK" at bounding box center [966, 119] width 41 height 9
click at [959, 128] on button "Yes / OK" at bounding box center [966, 132] width 41 height 9
click at [998, 547] on button "Save" at bounding box center [1001, 547] width 39 height 13
click at [998, 547] on footer "Save" at bounding box center [784, 546] width 492 height 19
click at [1018, 39] on span at bounding box center [1018, 44] width 0 height 16
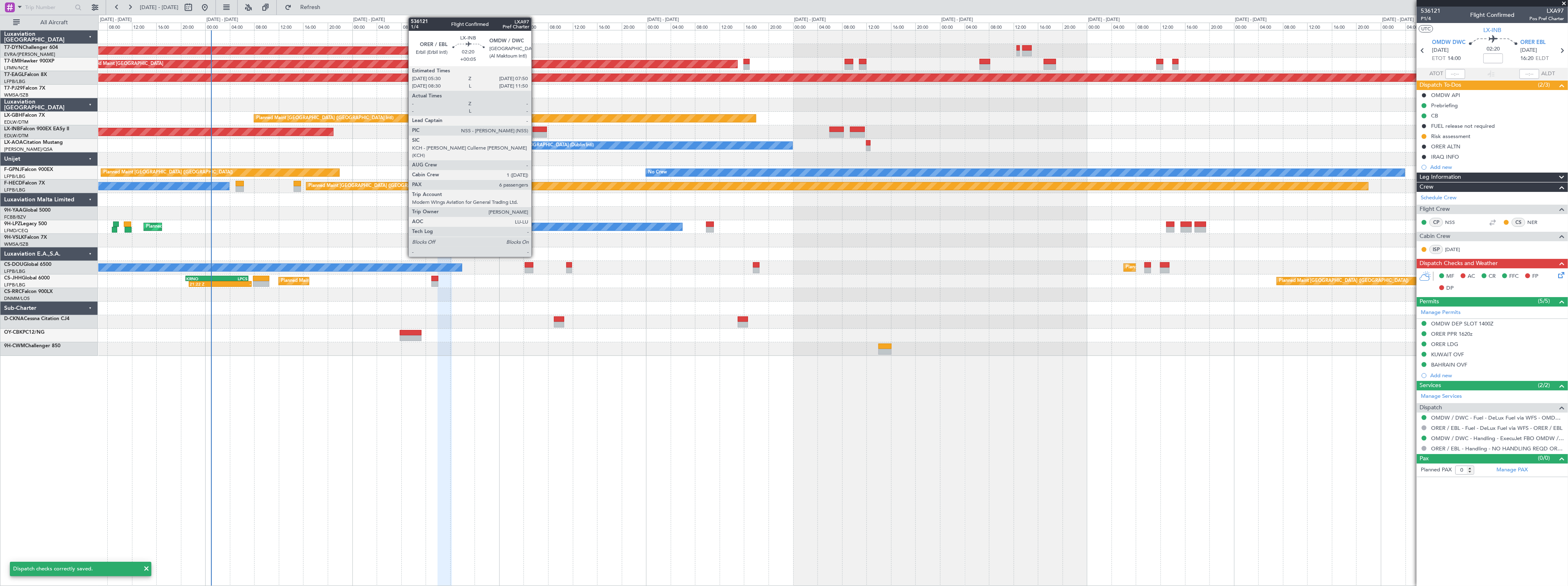
click at [536, 128] on div at bounding box center [540, 129] width 15 height 5
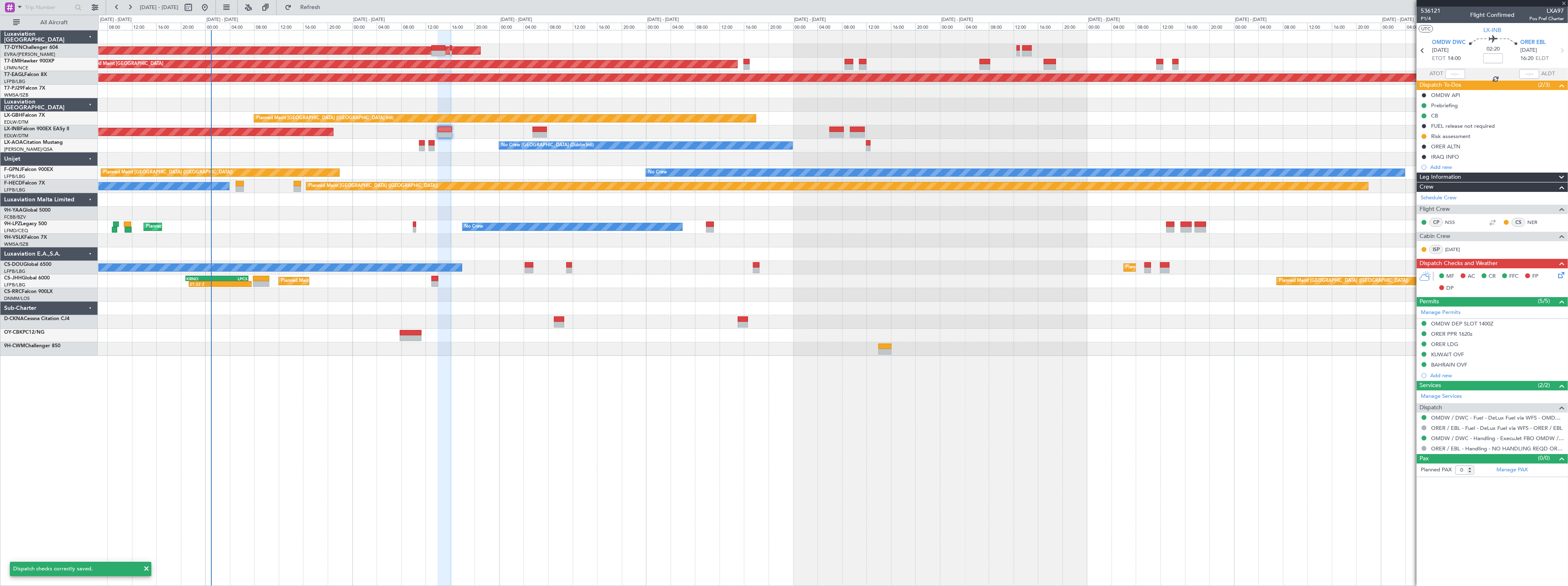
type input "+00:05"
type input "6"
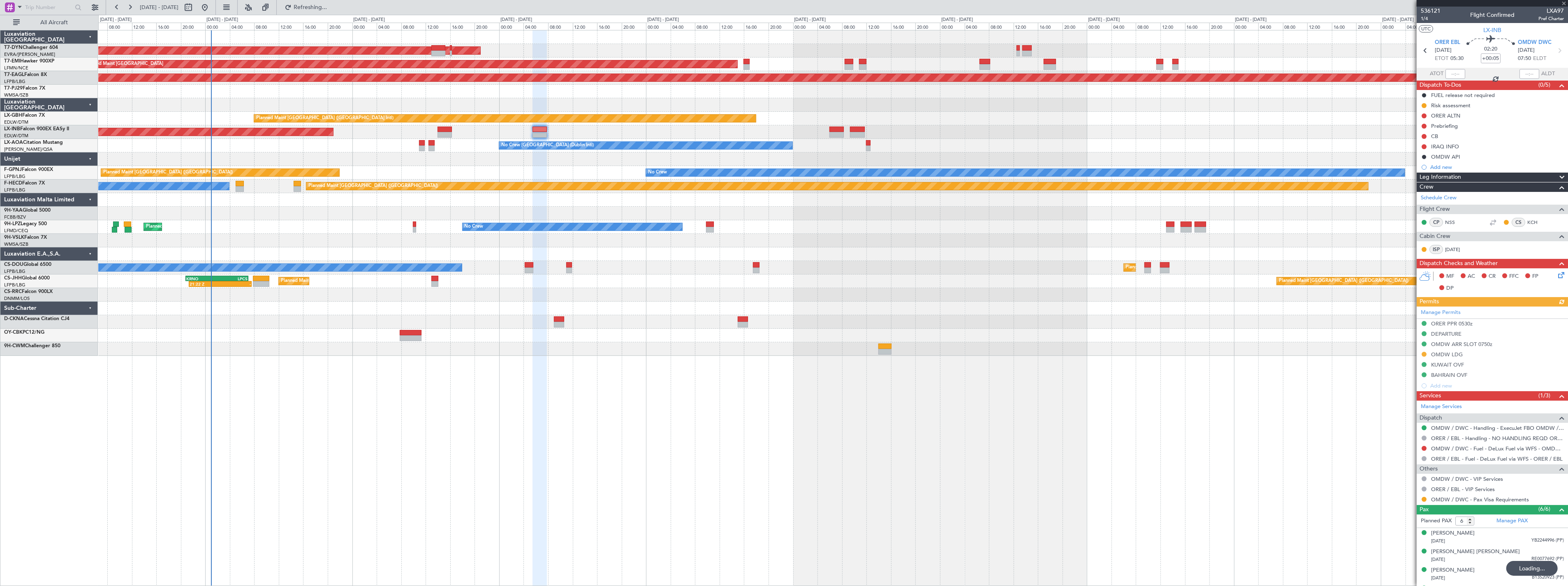
click at [1557, 274] on icon at bounding box center [1559, 274] width 7 height 7
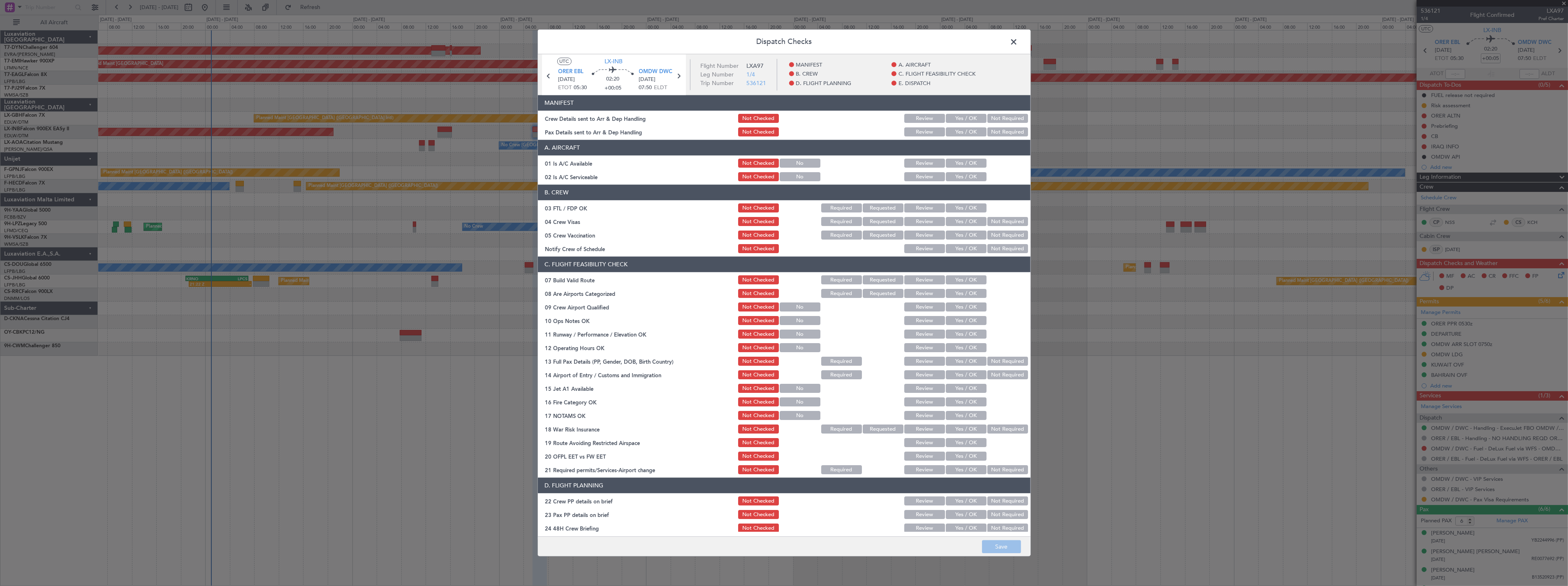
click at [962, 117] on button "Yes / OK" at bounding box center [966, 119] width 41 height 9
click at [965, 134] on button "Yes / OK" at bounding box center [966, 132] width 41 height 9
click at [1018, 41] on span at bounding box center [1018, 44] width 0 height 16
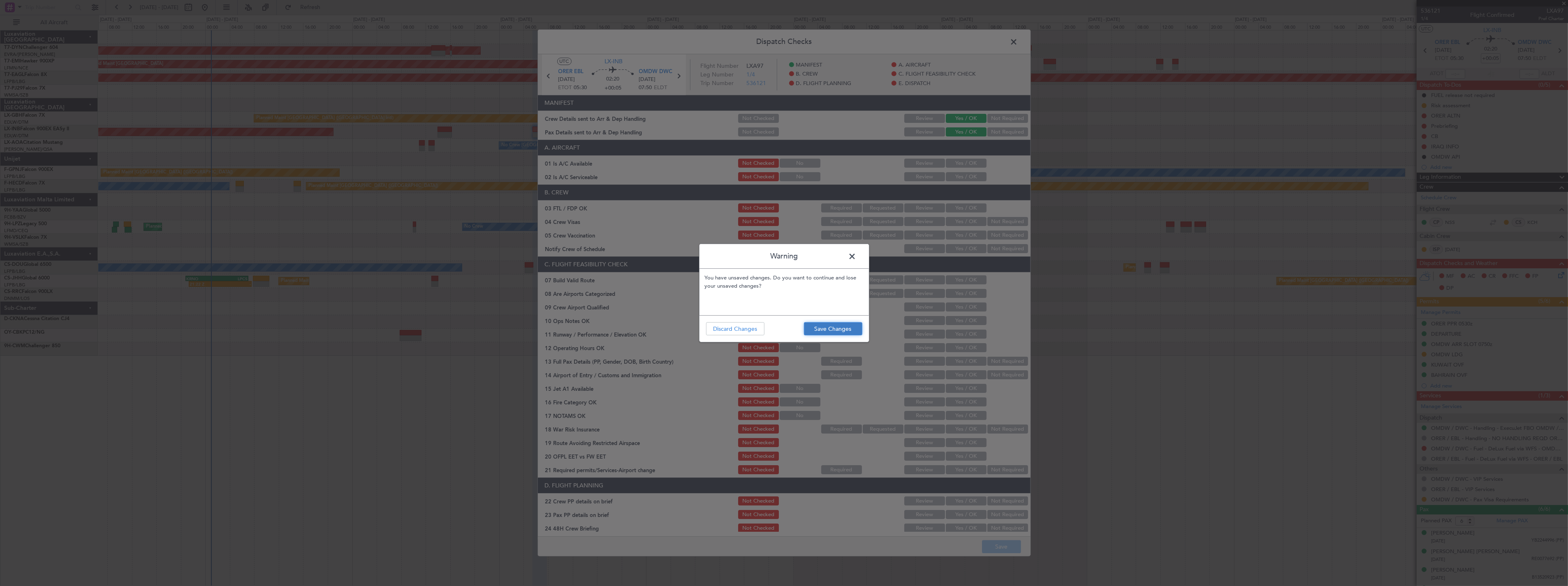
click at [850, 330] on button "Save Changes" at bounding box center [833, 329] width 58 height 13
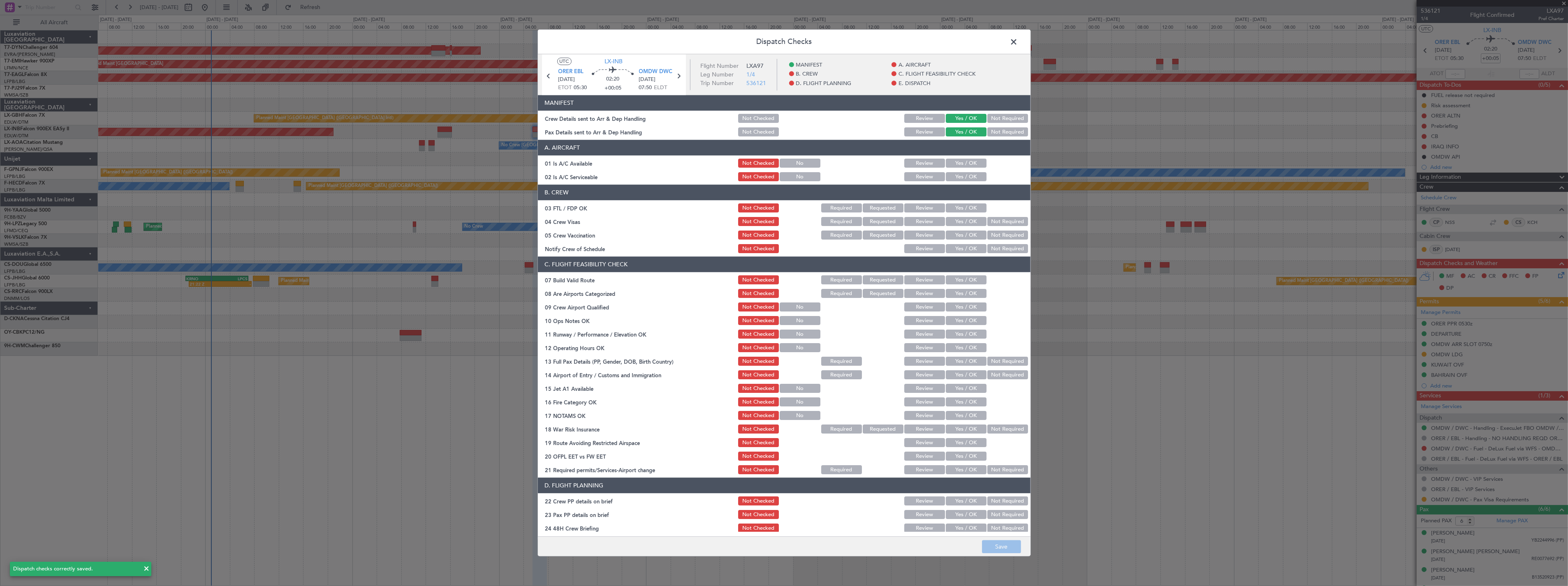
click at [1018, 40] on span at bounding box center [1018, 44] width 0 height 16
